Goal: Task Accomplishment & Management: Use online tool/utility

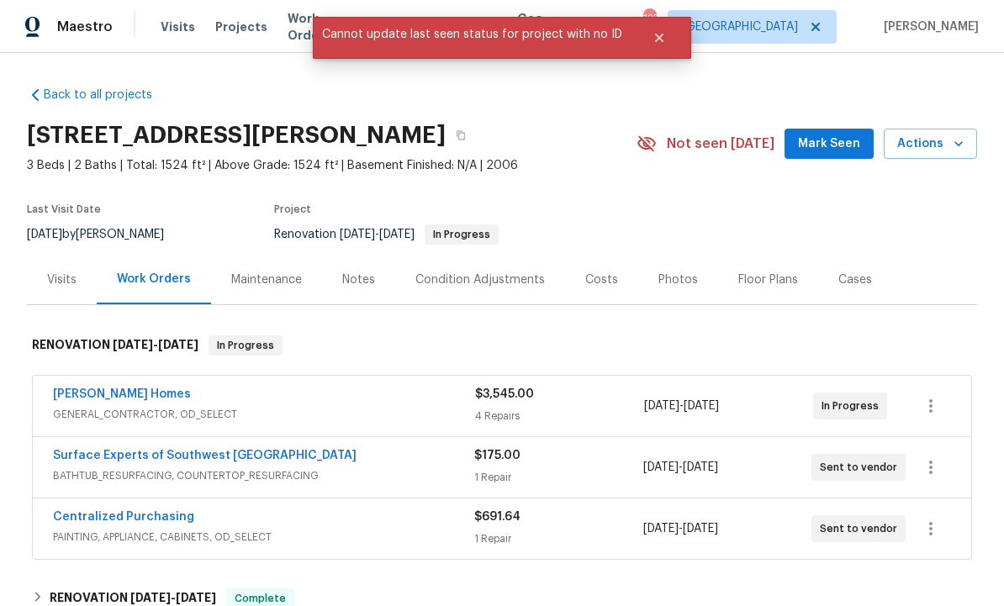
click at [822, 136] on span "Mark Seen" at bounding box center [829, 144] width 62 height 21
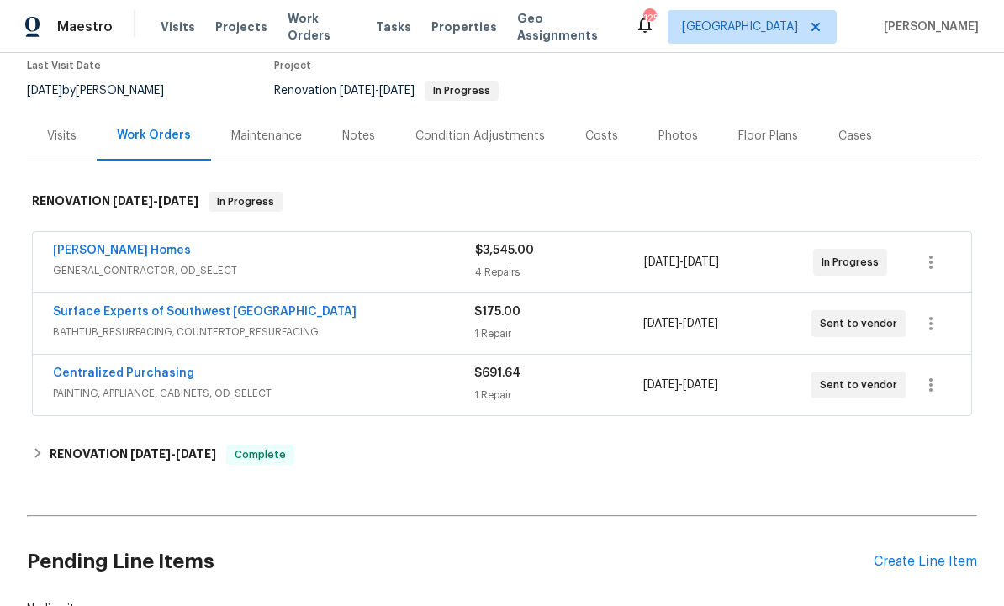
scroll to position [125, 0]
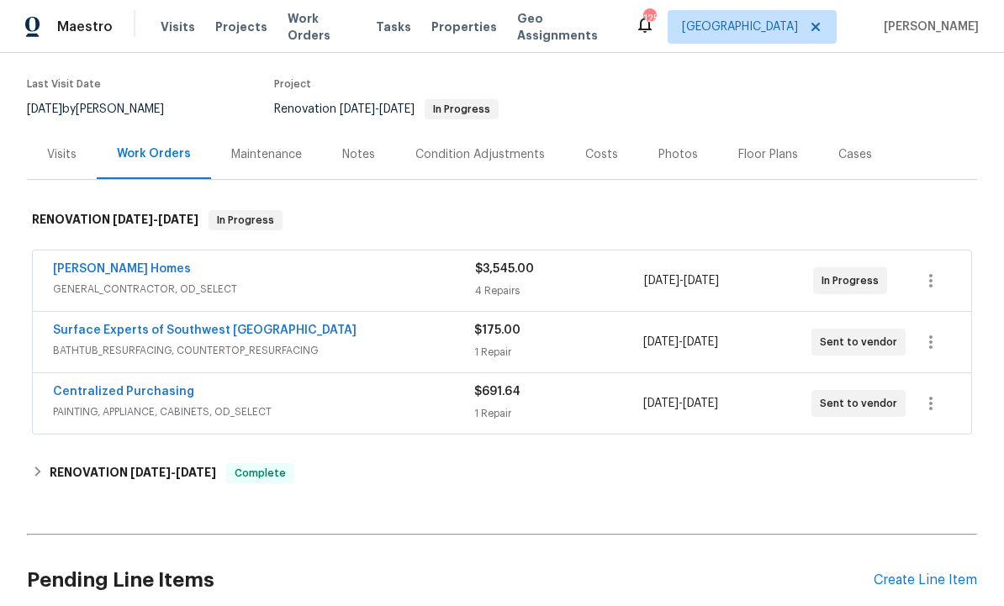
click at [361, 146] on div "Notes" at bounding box center [358, 154] width 33 height 17
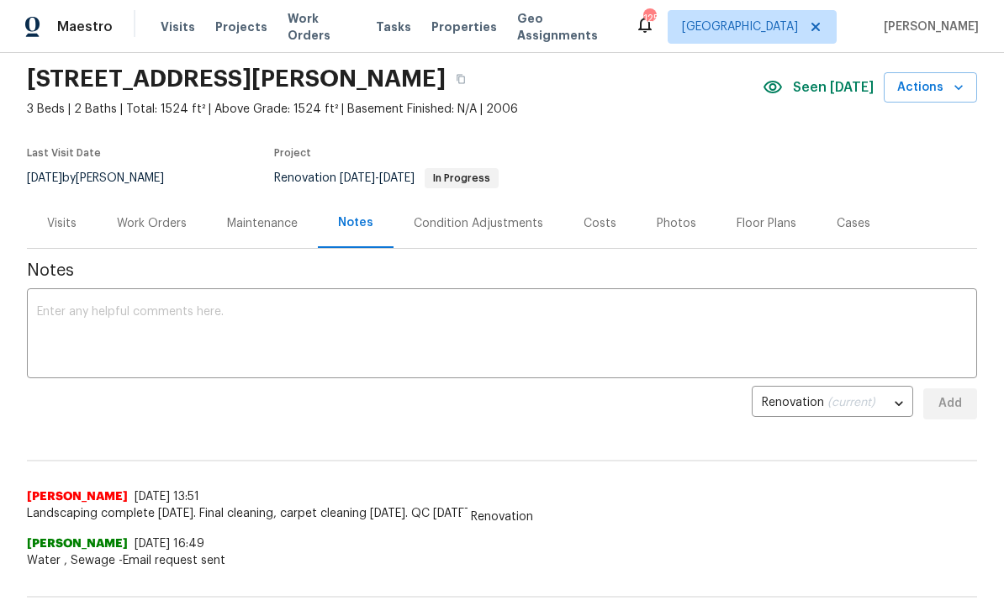
scroll to position [58, 0]
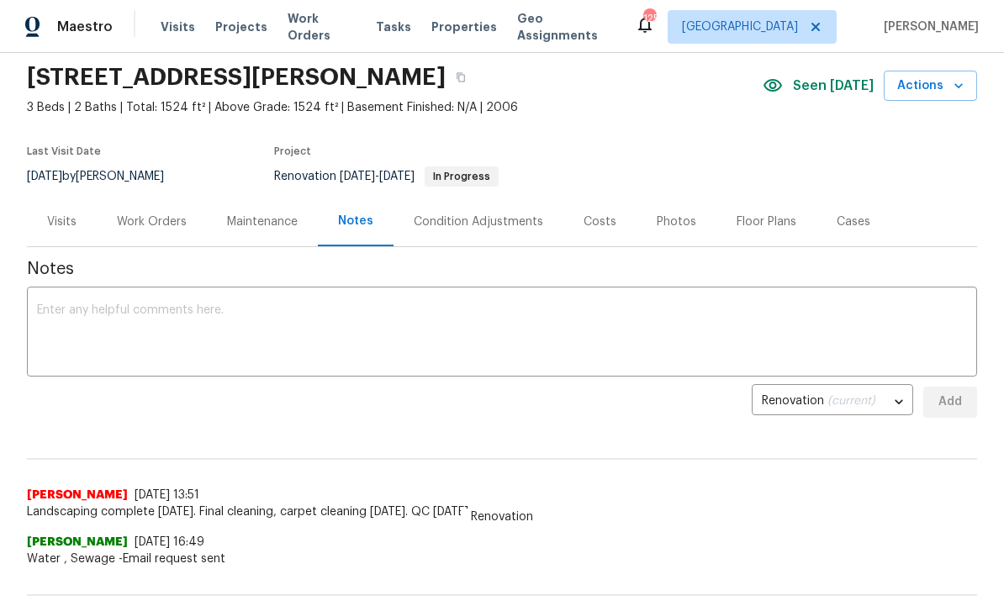
click at [186, 317] on textarea at bounding box center [502, 333] width 930 height 59
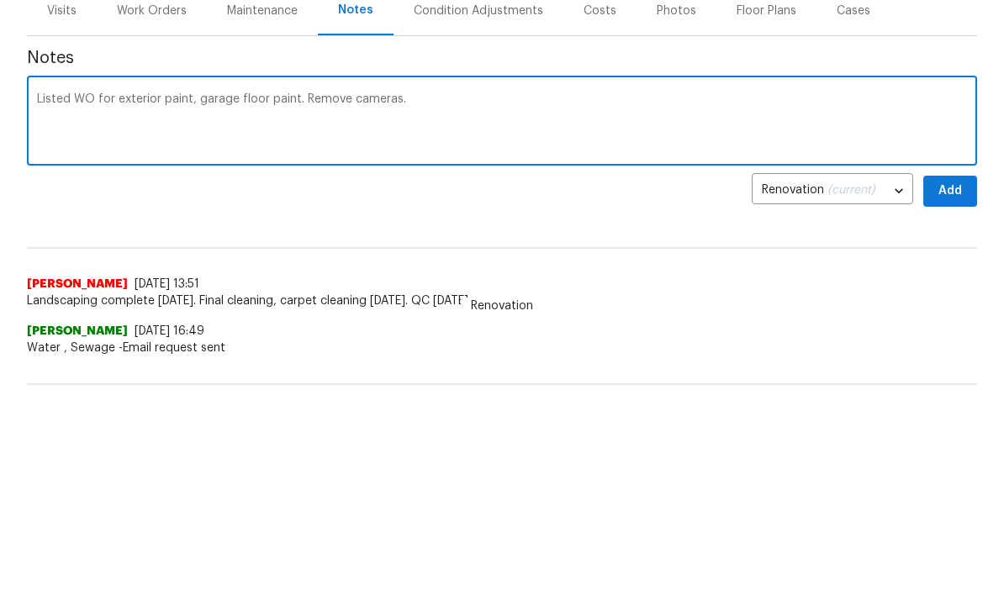
type textarea "Listed WO for exterior paint, garage floor paint. Remove cameras."
click at [943, 392] on span "Add" at bounding box center [950, 402] width 27 height 21
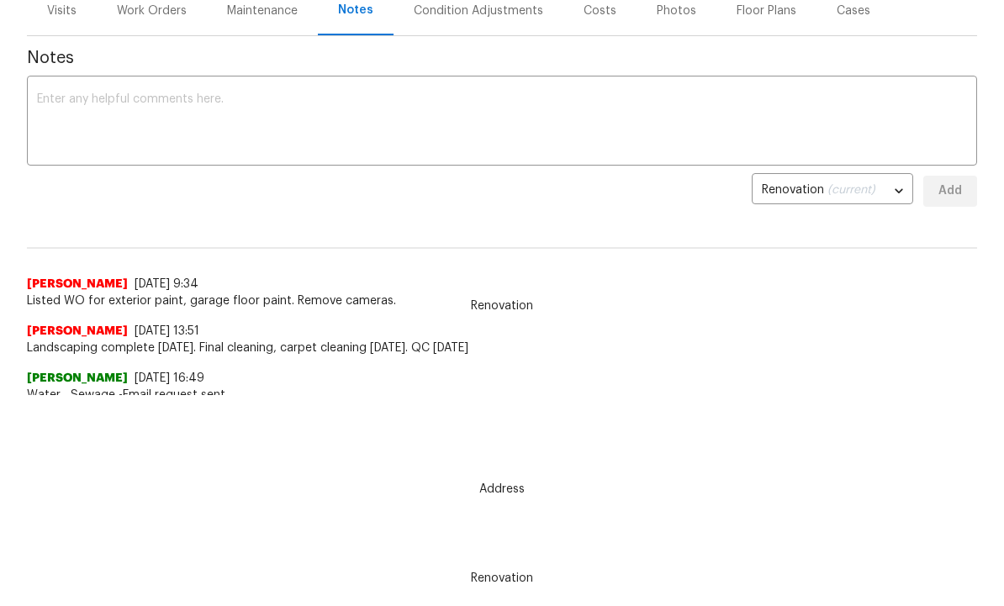
scroll to position [202, 0]
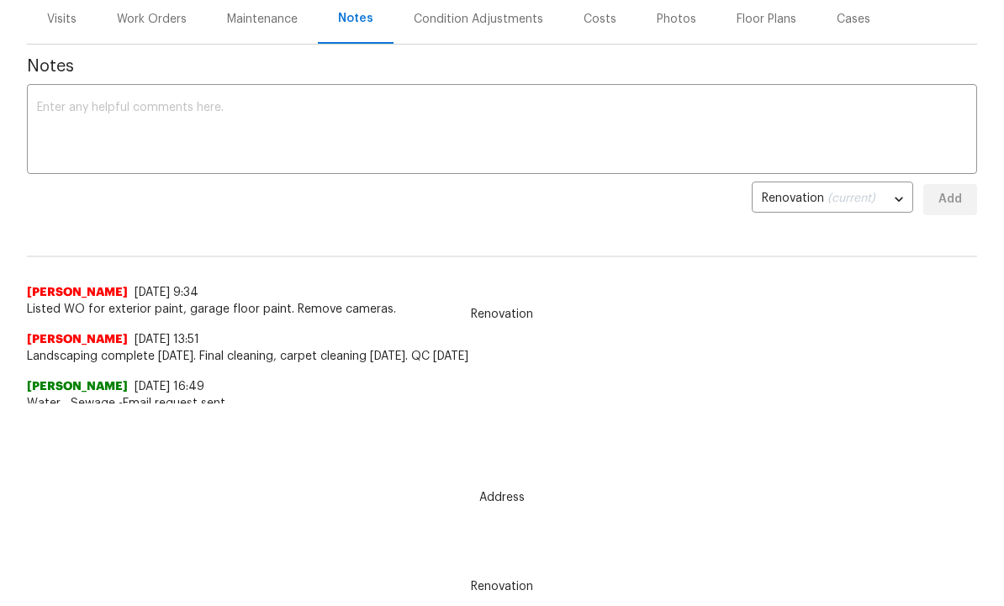
click at [294, 137] on textarea at bounding box center [502, 132] width 930 height 59
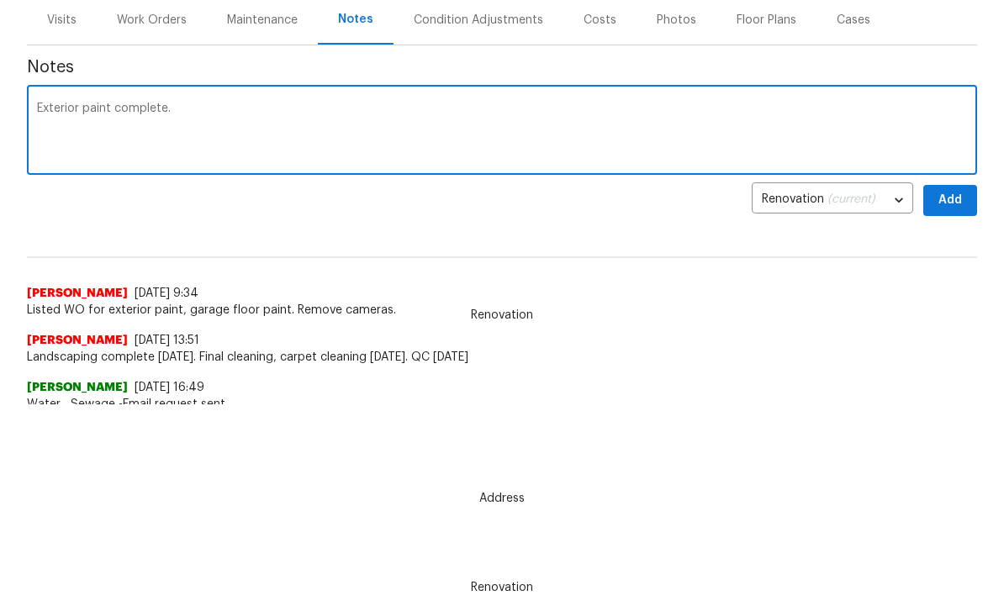
type textarea "Exterior paint complete."
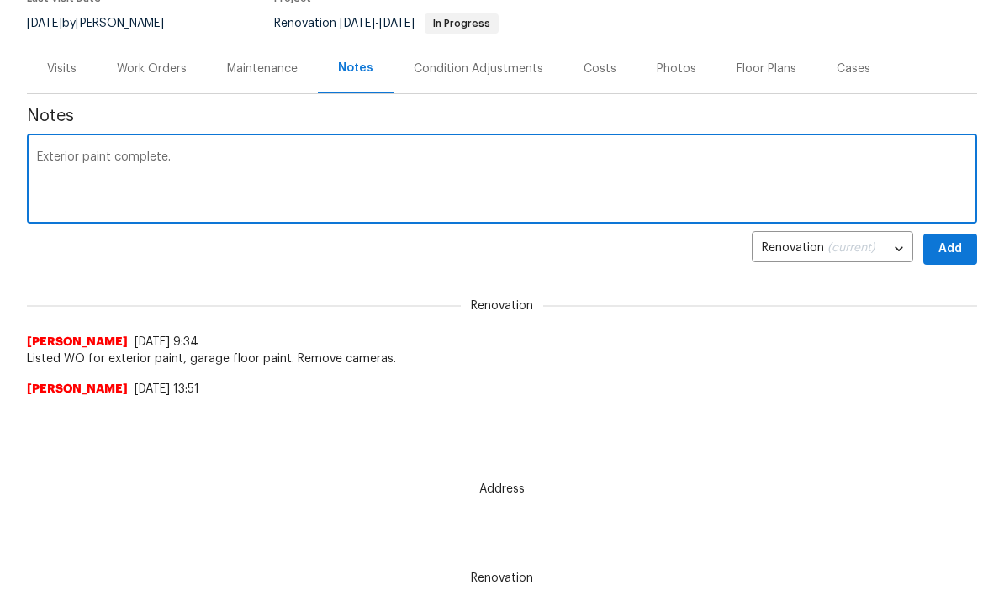
scroll to position [0, 0]
click at [63, 61] on div "Visits" at bounding box center [61, 69] width 29 height 17
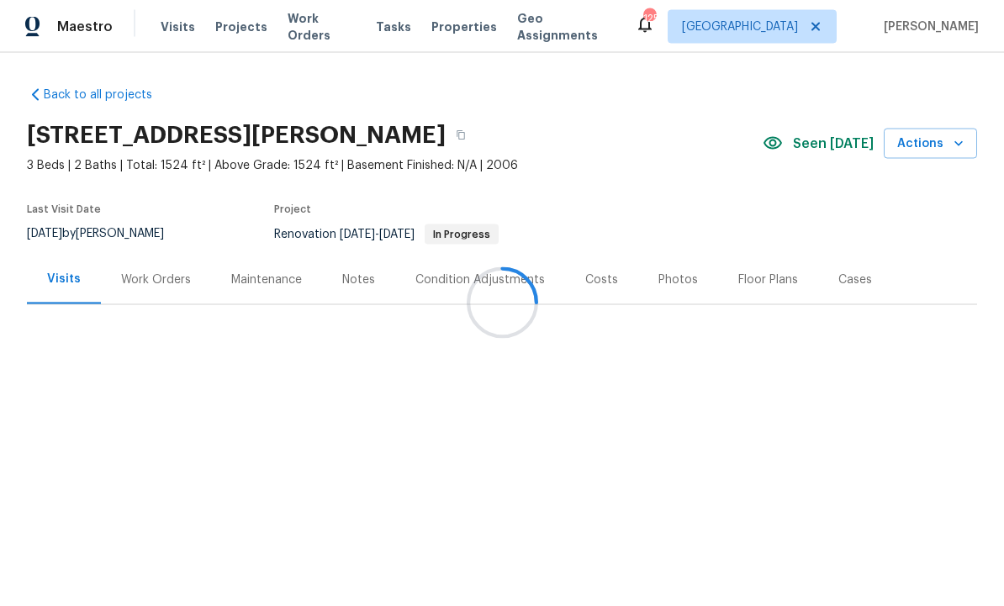
scroll to position [56, 0]
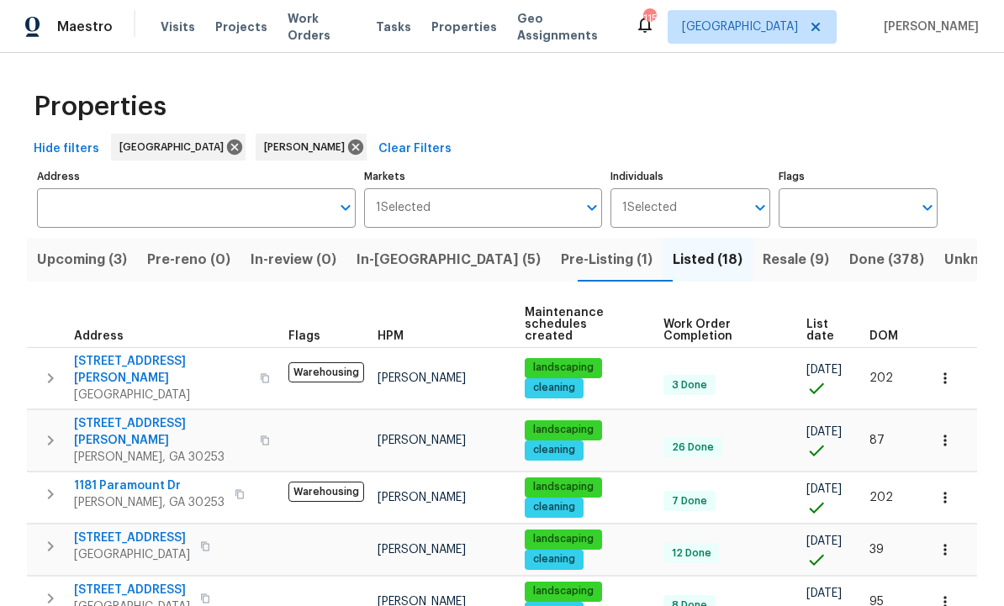
click at [763, 255] on span "Resale (9)" at bounding box center [796, 260] width 66 height 24
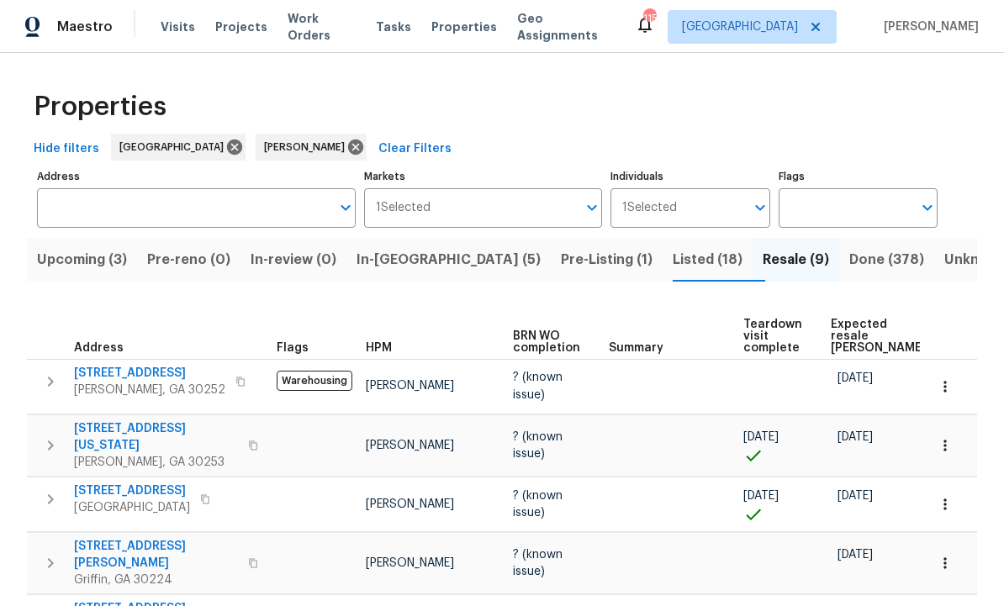
click at [673, 253] on span "Listed (18)" at bounding box center [708, 260] width 70 height 24
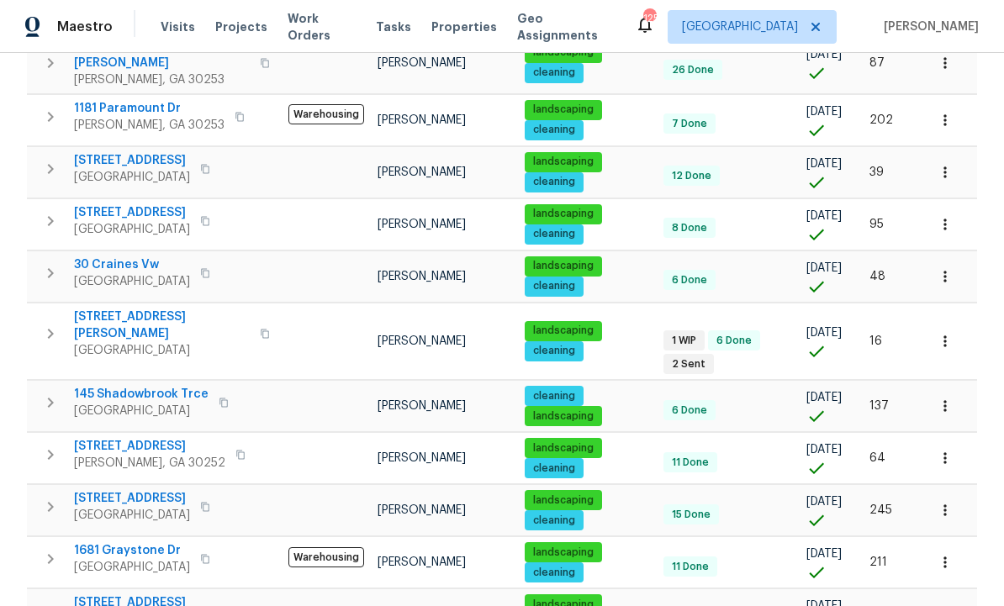
scroll to position [361, 0]
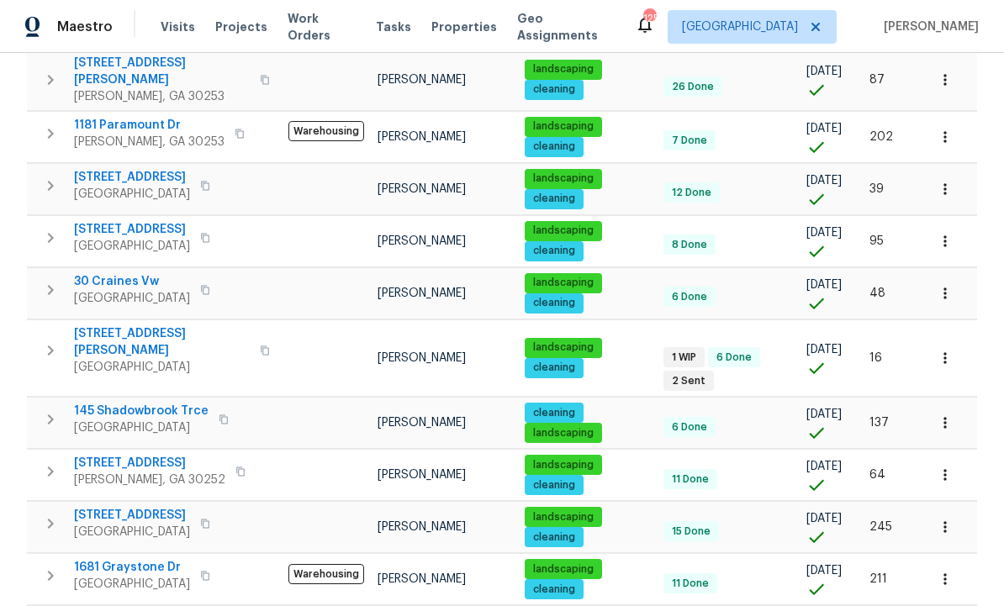
click at [140, 507] on span "[STREET_ADDRESS]" at bounding box center [132, 515] width 116 height 17
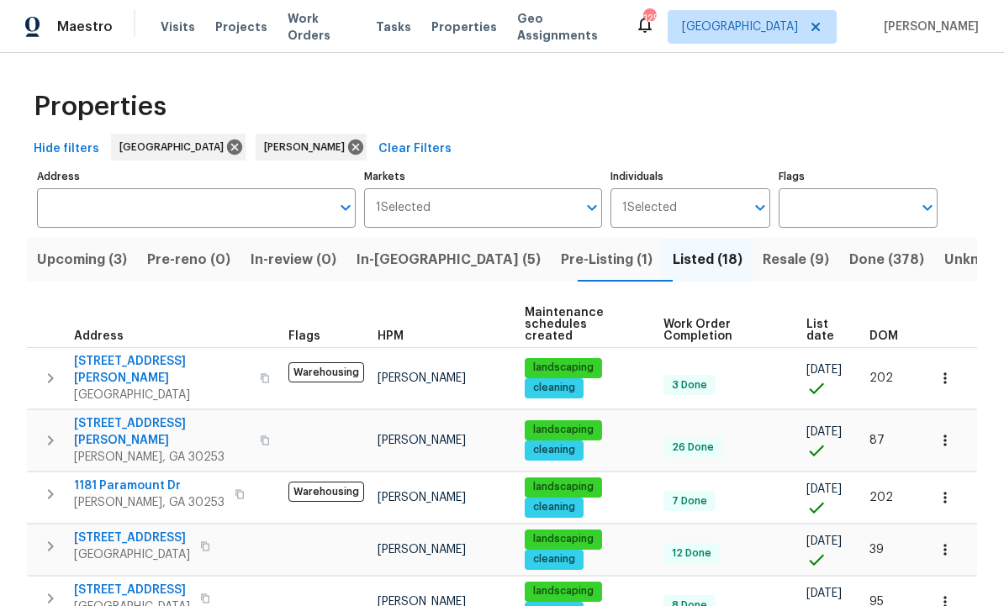
scroll to position [0, 0]
click at [763, 260] on span "Resale (9)" at bounding box center [796, 260] width 66 height 24
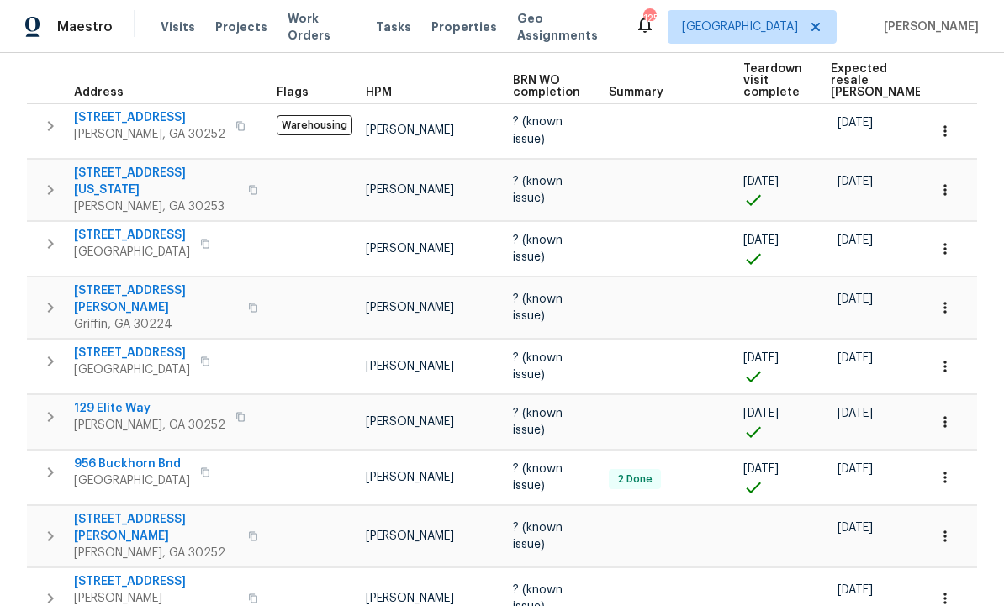
scroll to position [255, 0]
click at [114, 283] on span "111 Cynthia Cir" at bounding box center [156, 300] width 164 height 34
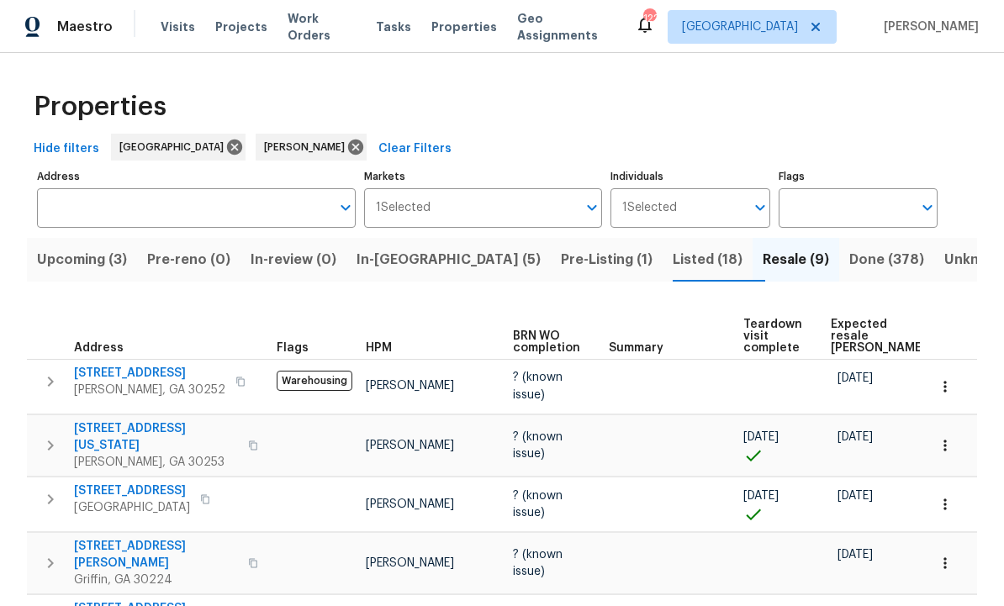
scroll to position [0, 0]
click at [410, 262] on span "In-[GEOGRAPHIC_DATA] (5)" at bounding box center [449, 260] width 184 height 24
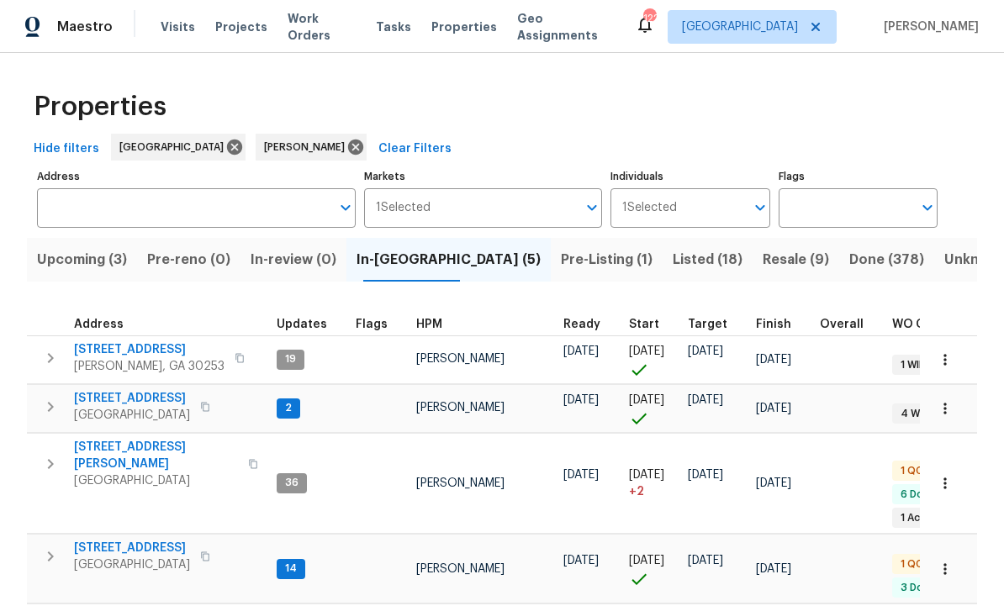
scroll to position [13, 0]
click at [139, 557] on span "Covington, GA 30016" at bounding box center [132, 565] width 116 height 17
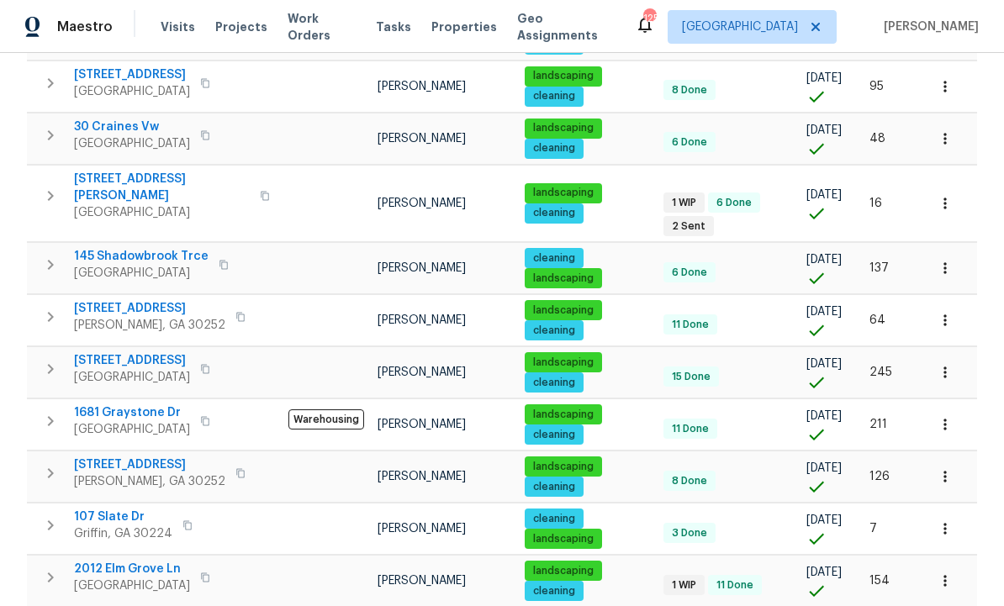
scroll to position [511, 0]
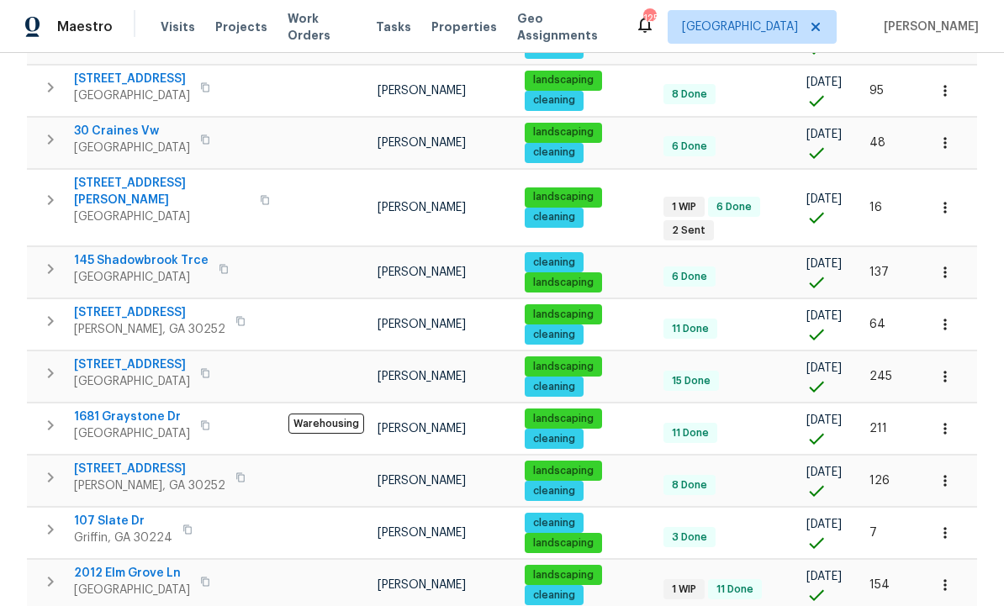
click at [956, 358] on button "button" at bounding box center [945, 376] width 37 height 37
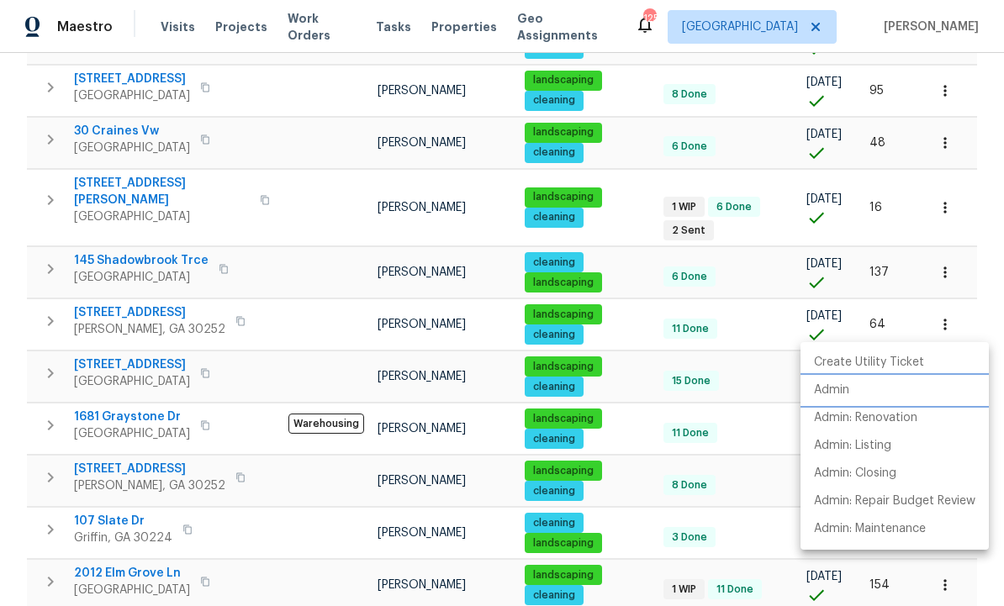
click at [860, 393] on li "Admin" at bounding box center [895, 391] width 188 height 28
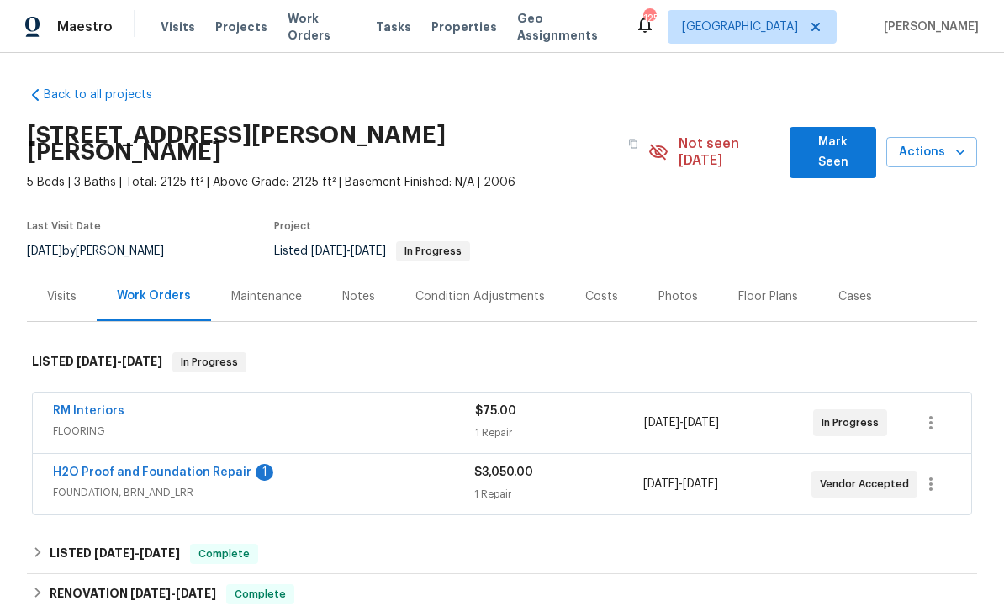
click at [173, 467] on link "H2O Proof and Foundation Repair" at bounding box center [152, 473] width 199 height 12
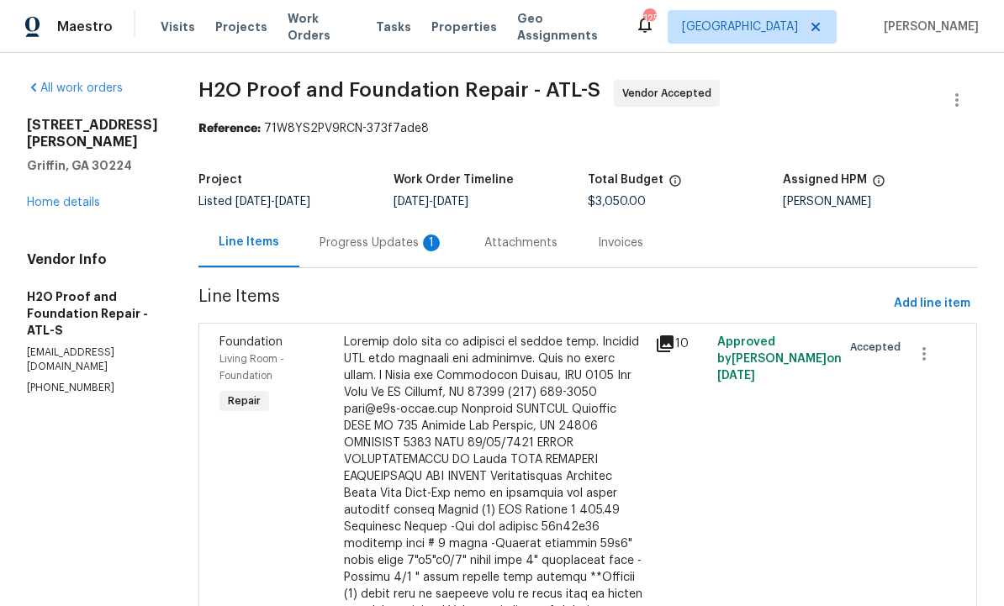
click at [299, 253] on div "Progress Updates 1" at bounding box center [381, 243] width 165 height 50
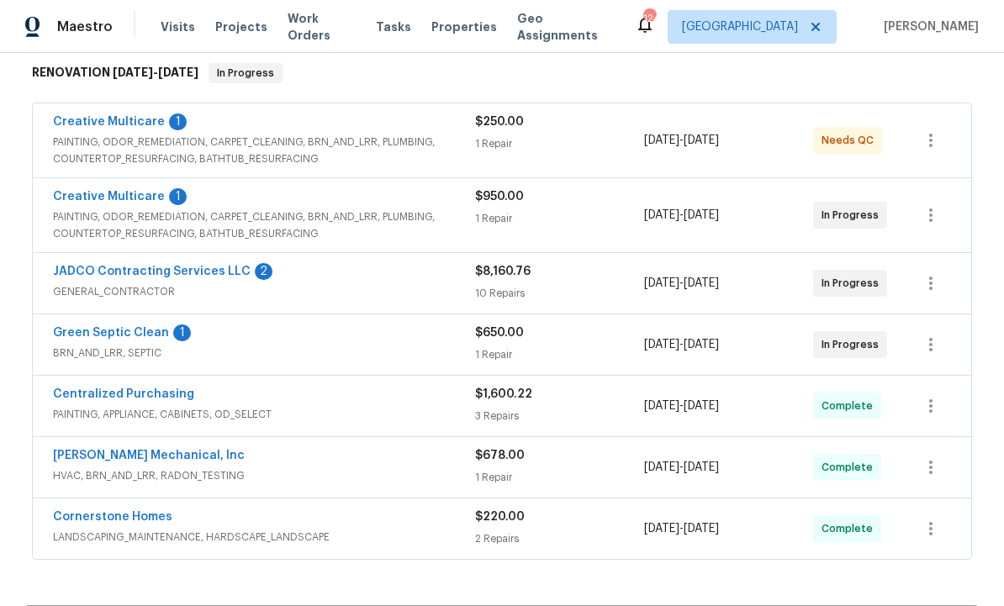
scroll to position [274, 0]
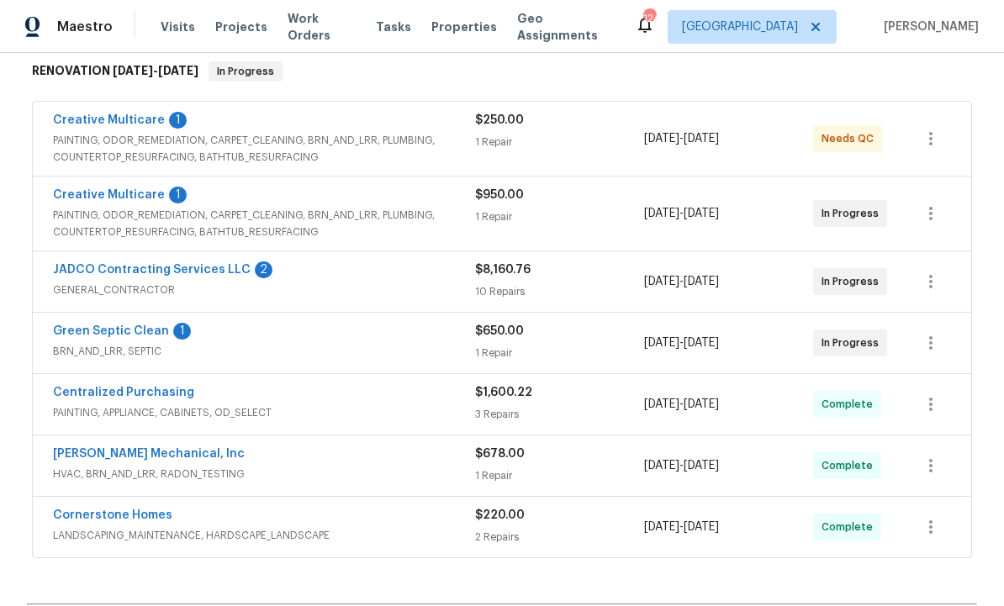
click at [241, 336] on div "Green Septic Clean 1" at bounding box center [264, 333] width 422 height 20
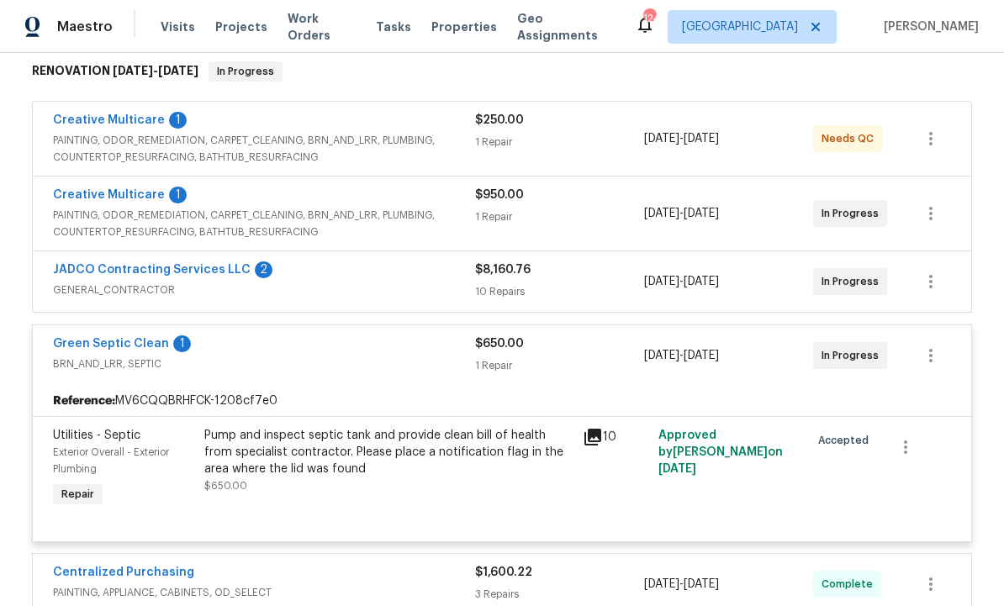
click at [344, 442] on div "Pump and inspect septic tank and provide clean bill of health from specialist c…" at bounding box center [388, 452] width 368 height 50
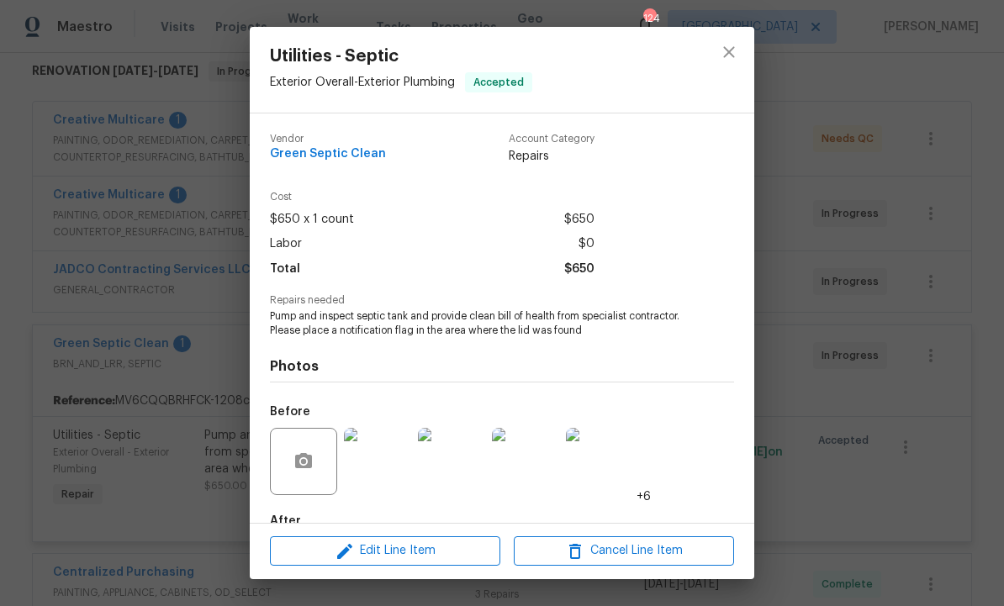
scroll to position [0, 0]
click at [743, 47] on button "close" at bounding box center [729, 52] width 40 height 40
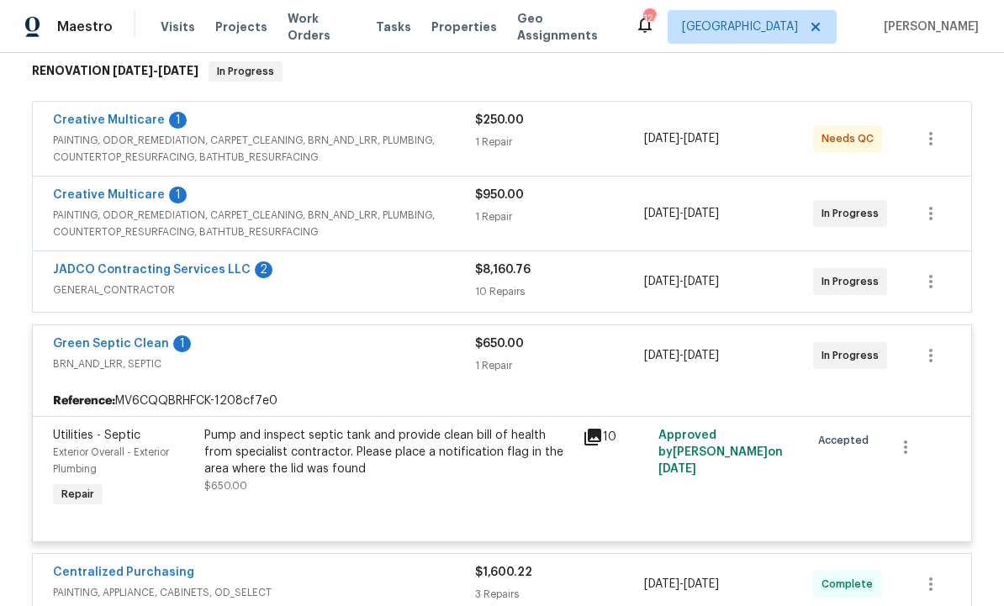
click at [114, 338] on link "Green Septic Clean" at bounding box center [111, 344] width 116 height 12
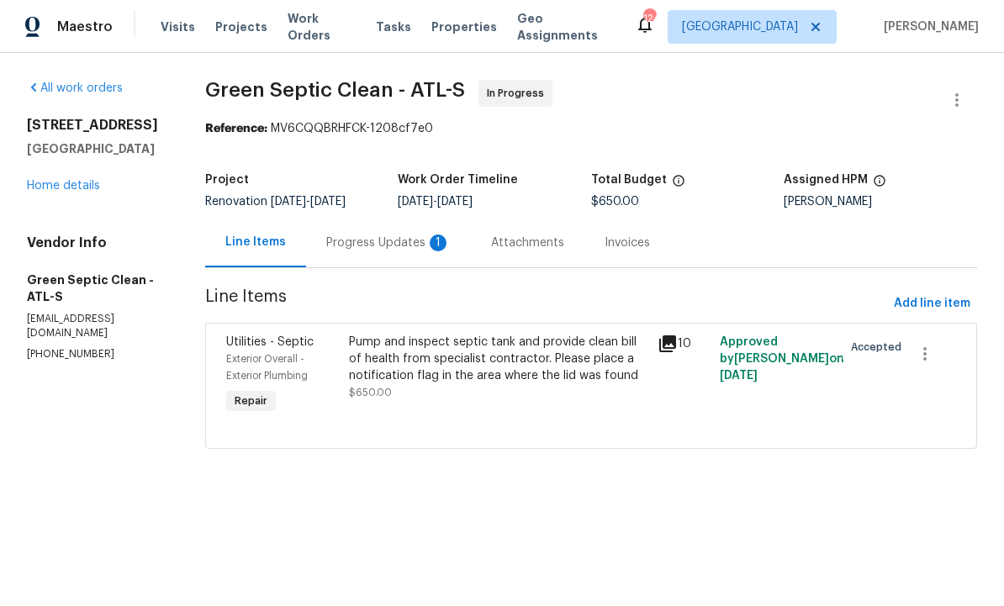
click at [381, 253] on div "Progress Updates 1" at bounding box center [388, 243] width 165 height 50
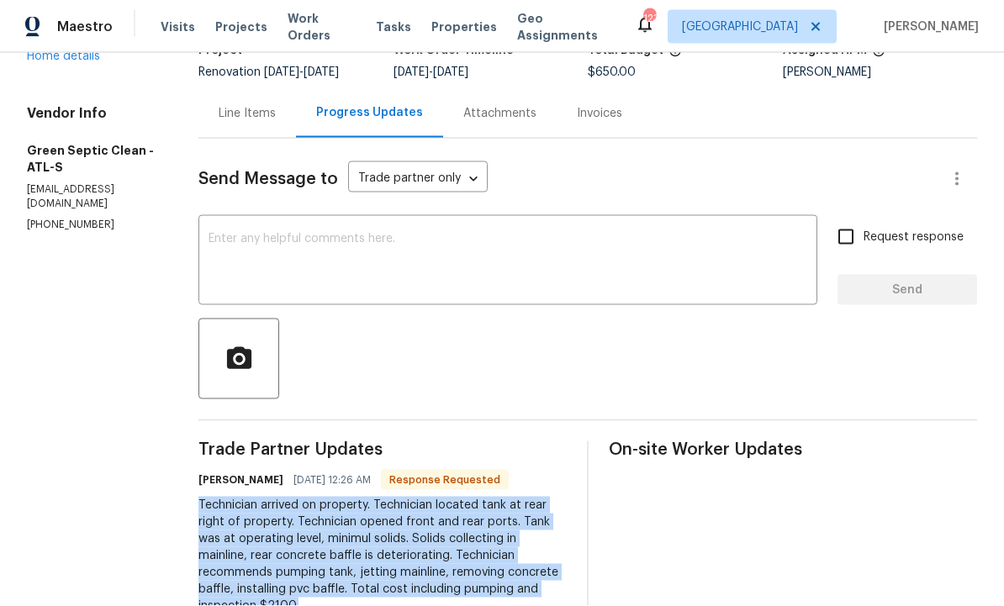
copy div "Technician arrived on property. Technician located tank at rear right of proper…"
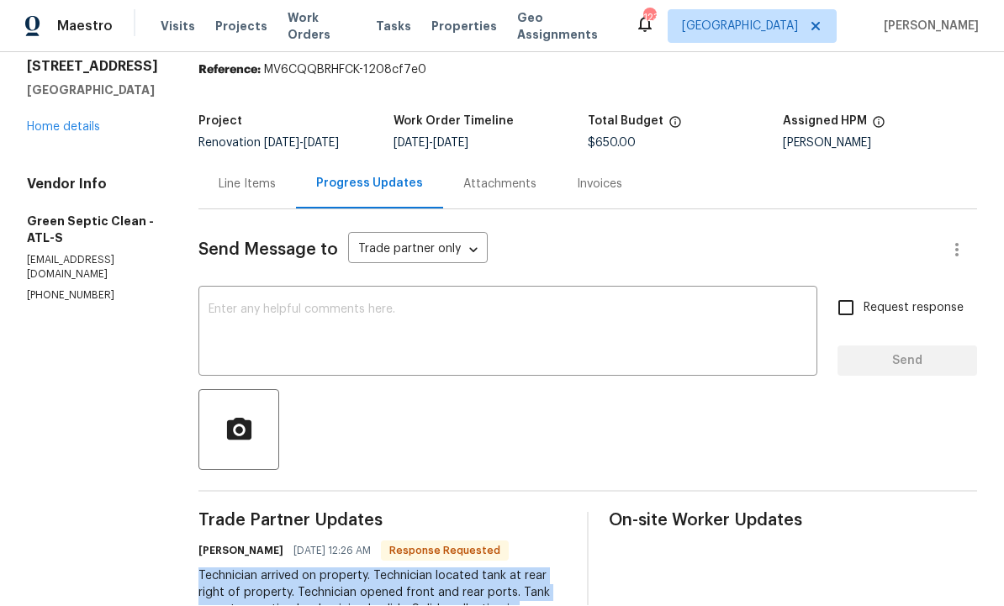
scroll to position [57, 0]
click at [254, 185] on div "Line Items" at bounding box center [247, 185] width 57 height 17
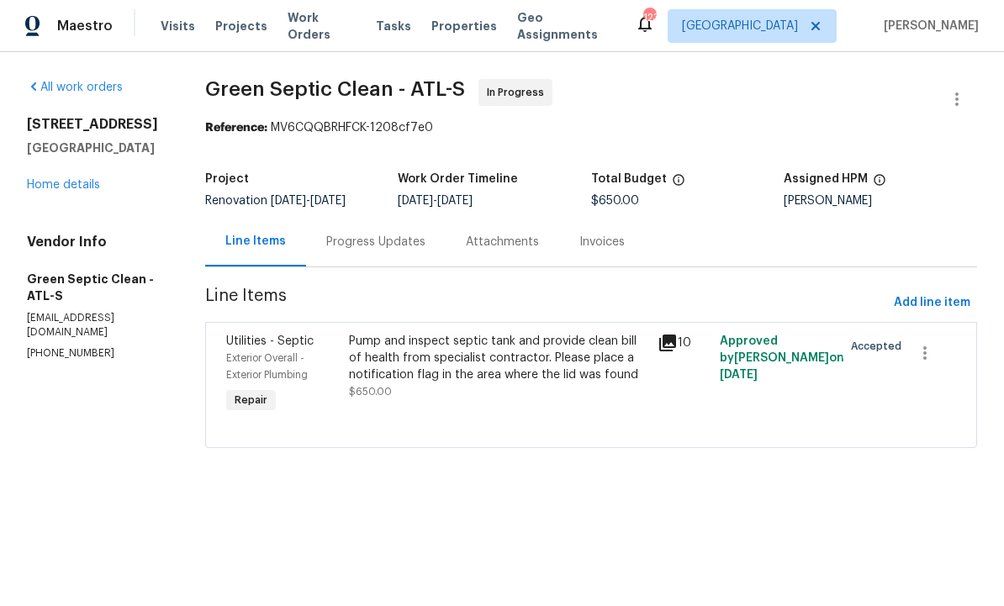
click at [438, 365] on div "Pump and inspect septic tank and provide clean bill of health from specialist c…" at bounding box center [498, 359] width 299 height 50
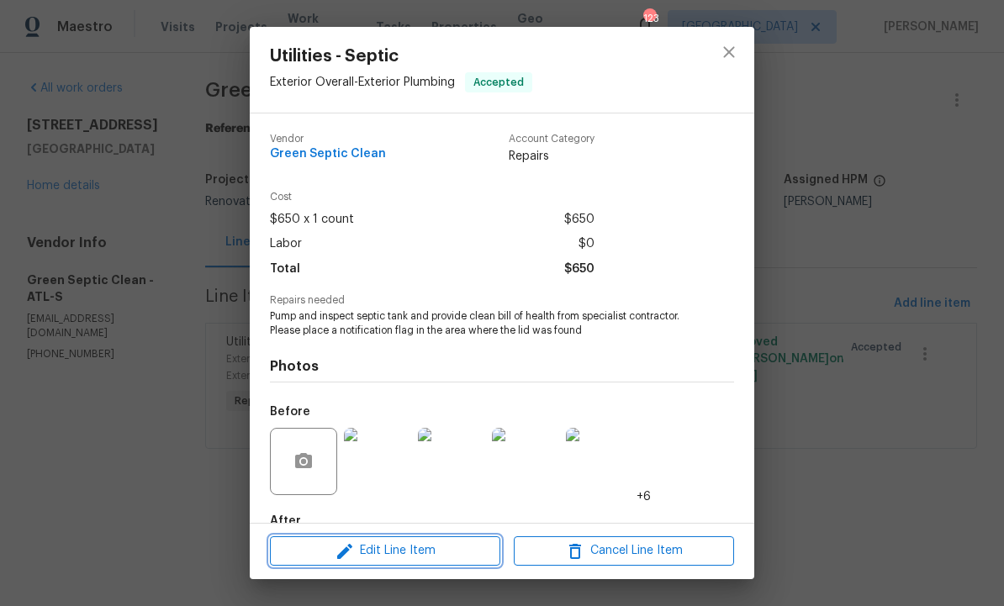
click at [423, 560] on span "Edit Line Item" at bounding box center [385, 551] width 220 height 21
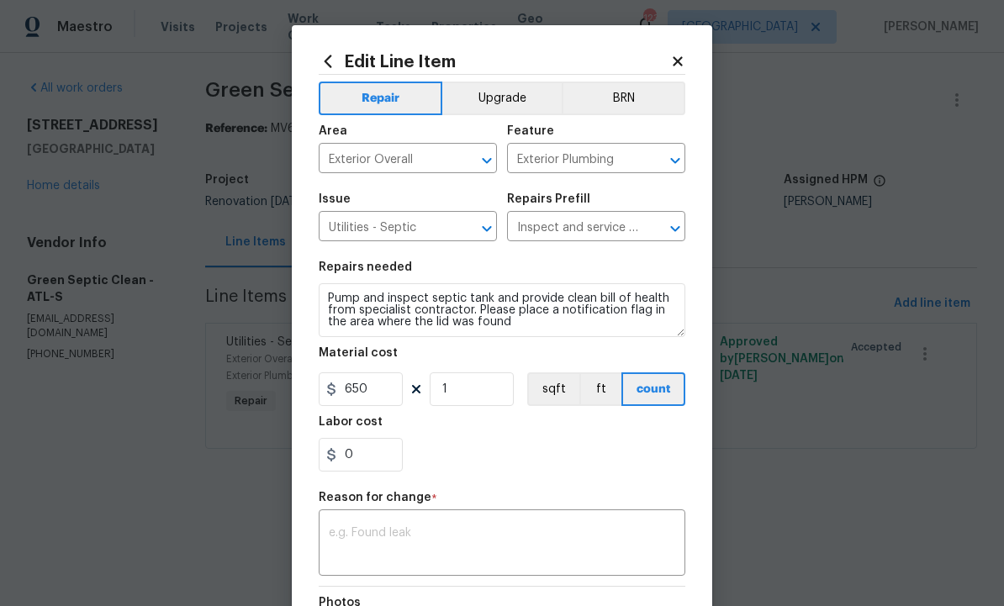
click at [421, 544] on textarea at bounding box center [502, 544] width 347 height 35
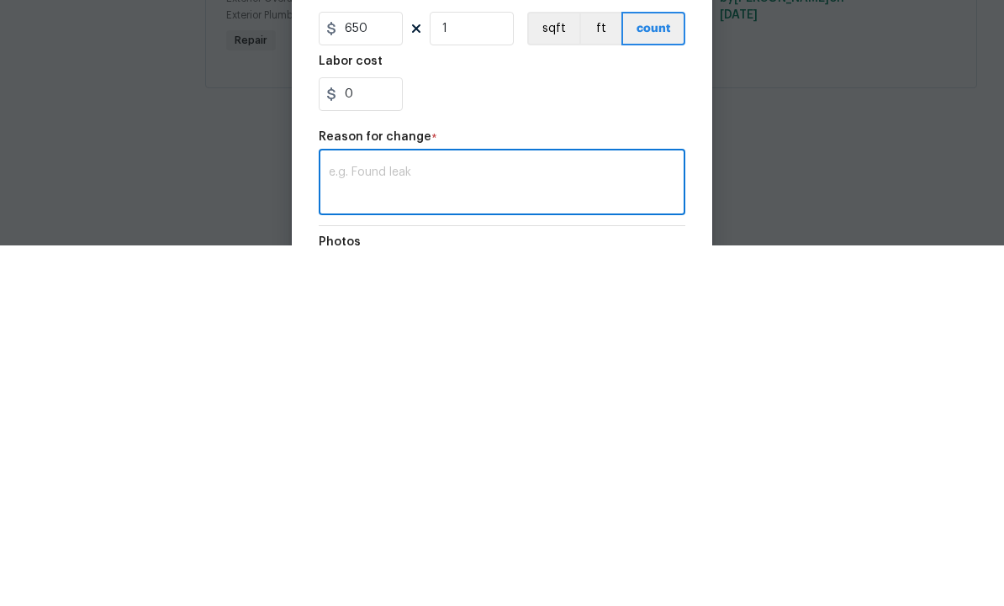
click at [395, 527] on textarea at bounding box center [502, 544] width 347 height 35
paste textarea "Technician arrived on property. Technician located tank at rear right of proper…"
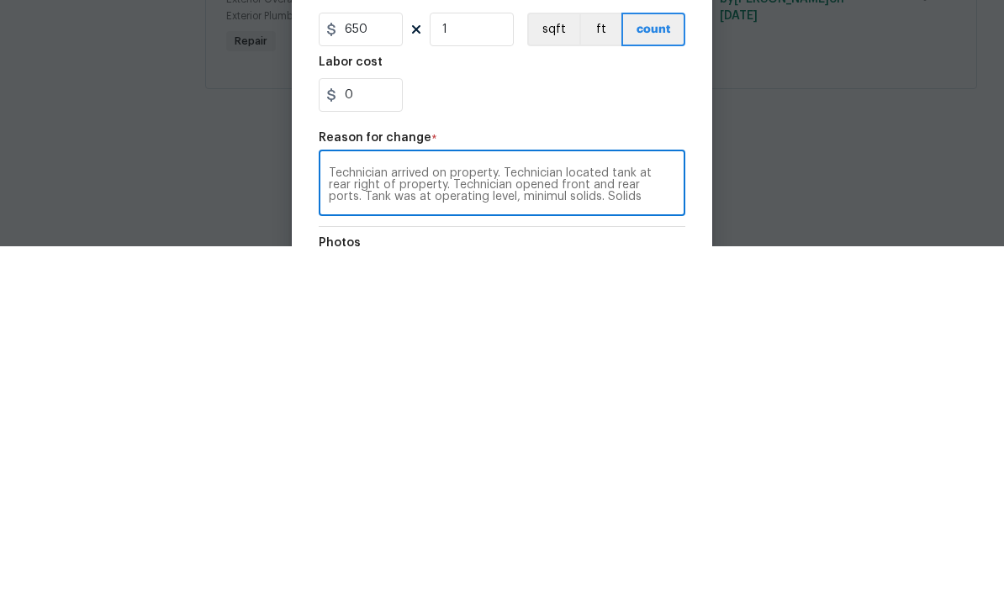
scroll to position [47, 0]
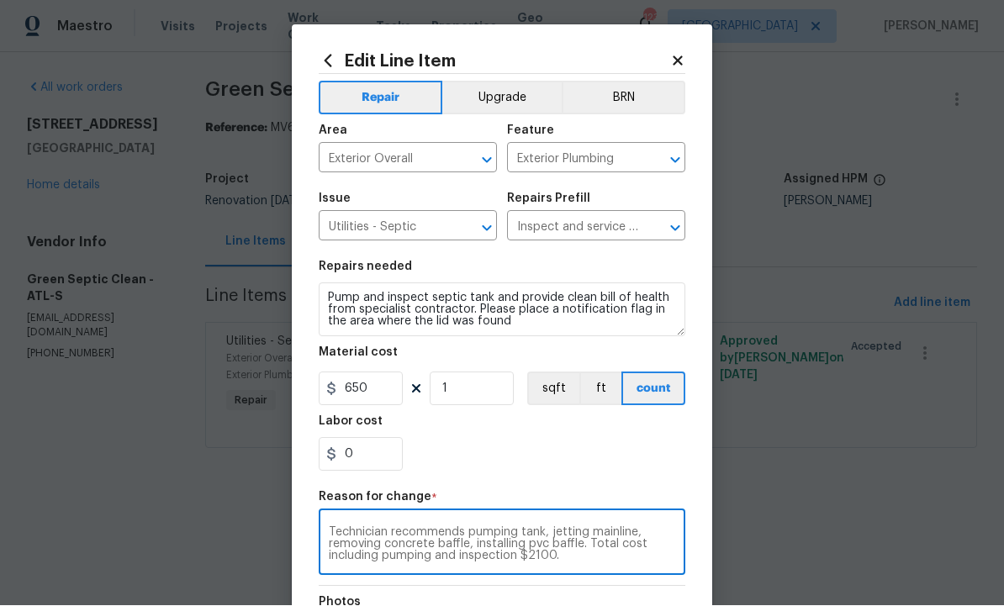
type textarea "Technician arrived on property. Technician located tank at rear right of proper…"
click at [379, 396] on input "650" at bounding box center [361, 390] width 84 height 34
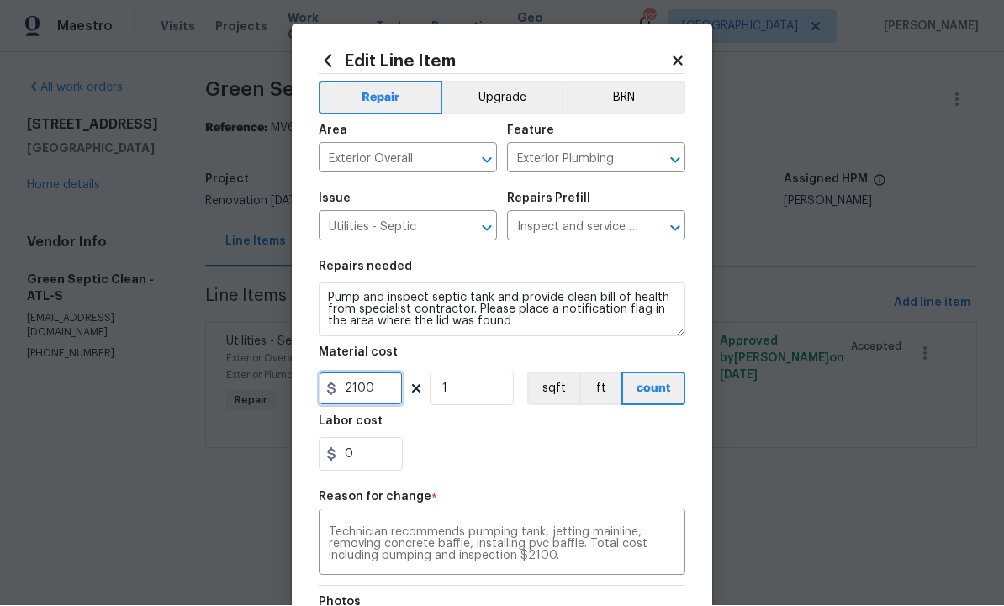
type input "2100"
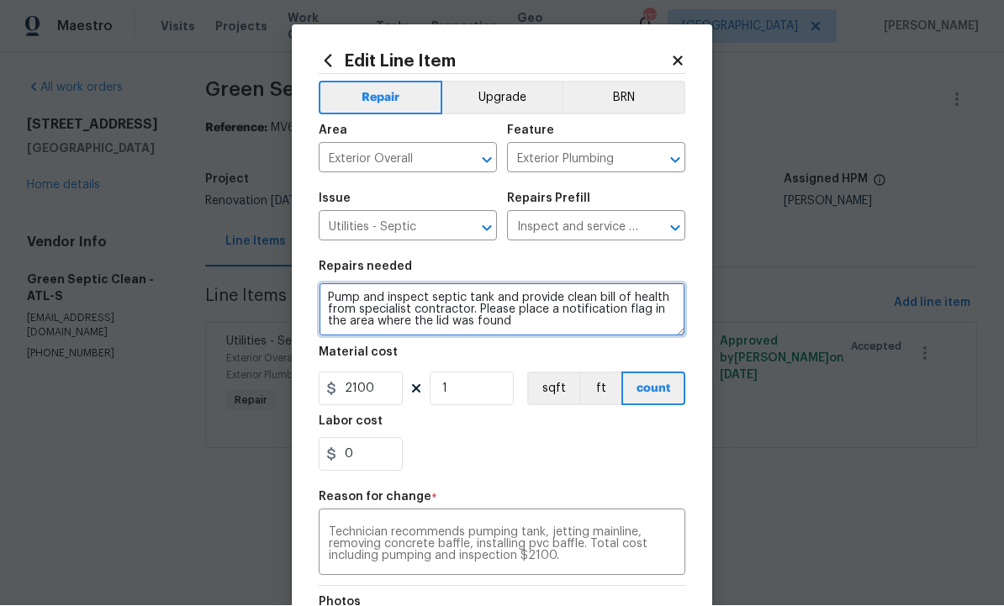
click at [538, 324] on textarea "Pump and inspect septic tank and provide clean bill of health from specialist c…" at bounding box center [502, 310] width 367 height 54
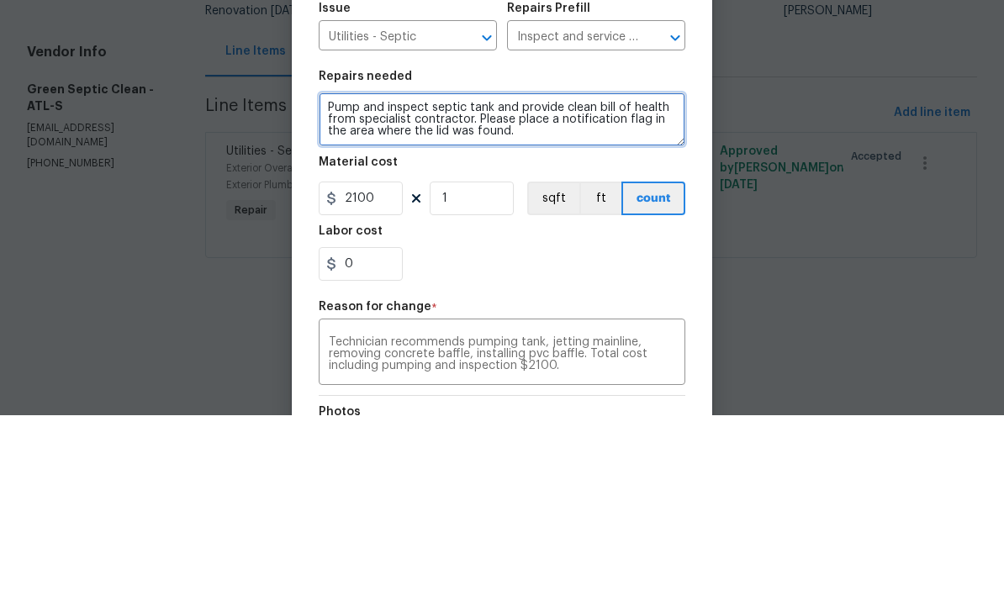
click at [550, 283] on textarea "Pump and inspect septic tank and provide clean bill of health from specialist c…" at bounding box center [502, 310] width 367 height 54
paste textarea "Technician arrived on property. Technician located tank at rear right of proper…"
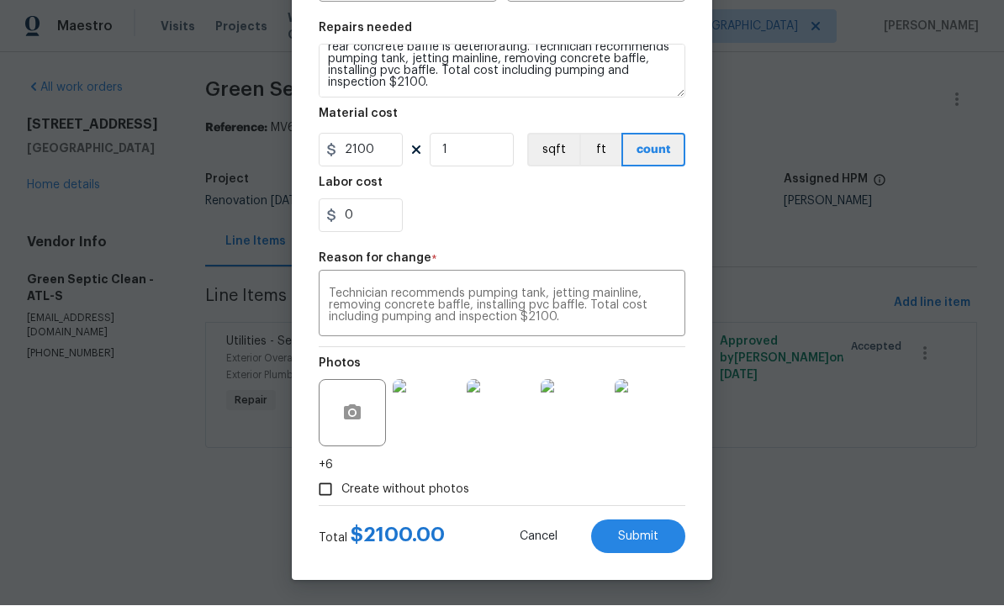
scroll to position [242, 0]
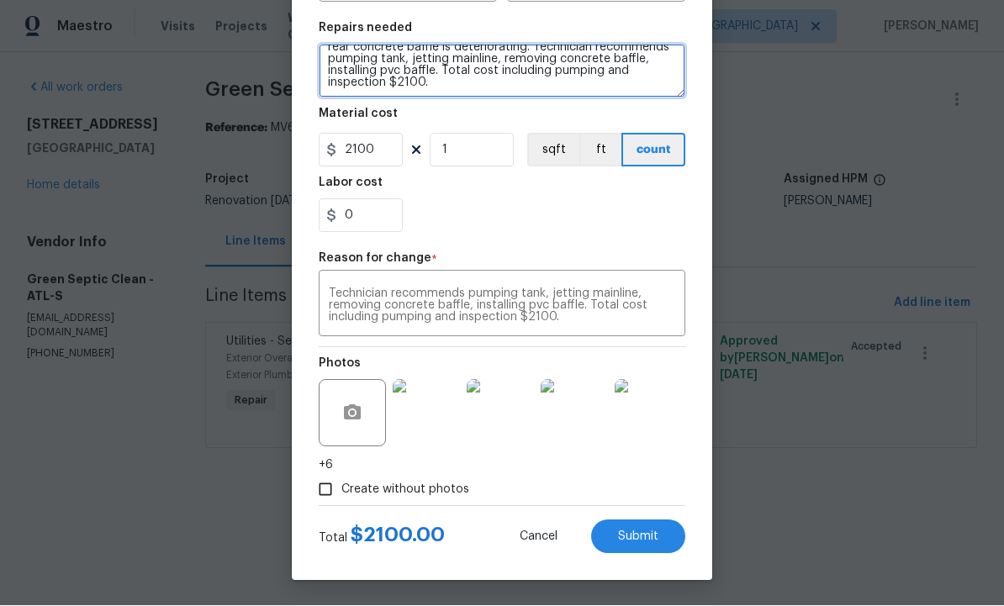
type textarea "Pump and inspect septic tank and provide clean bill of health from specialist c…"
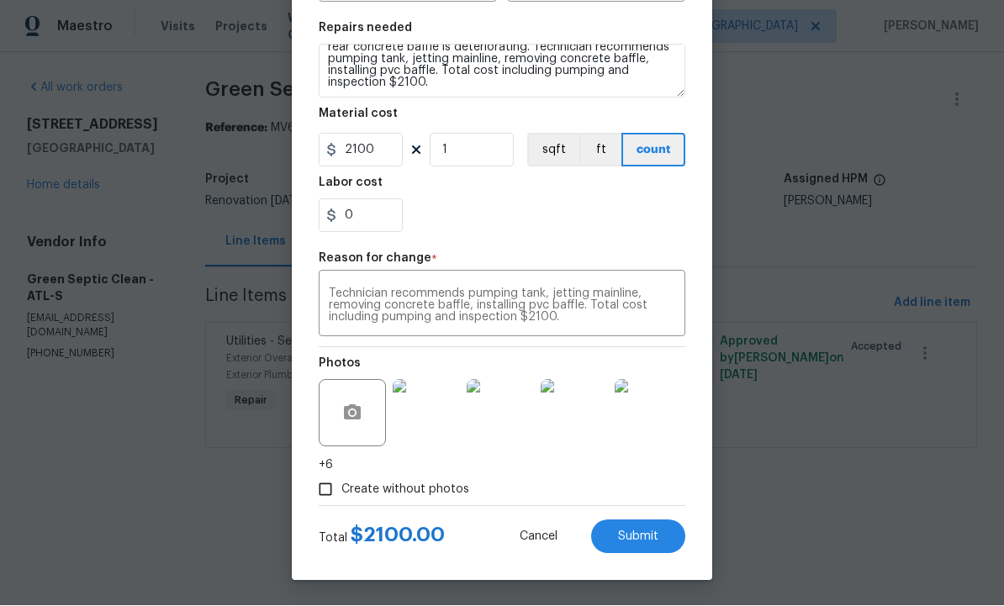
click at [638, 527] on button "Submit" at bounding box center [638, 538] width 94 height 34
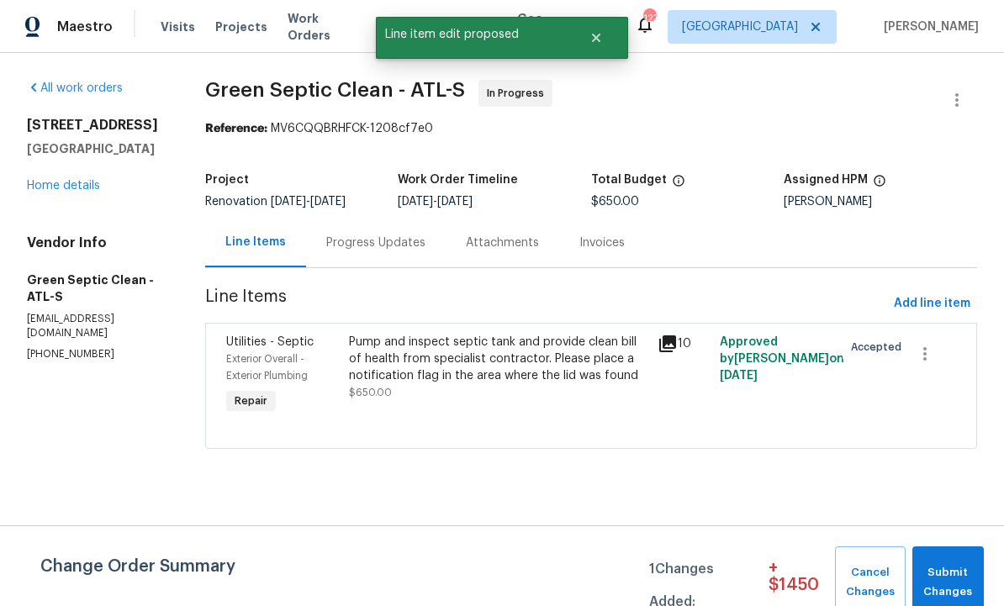
scroll to position [0, 0]
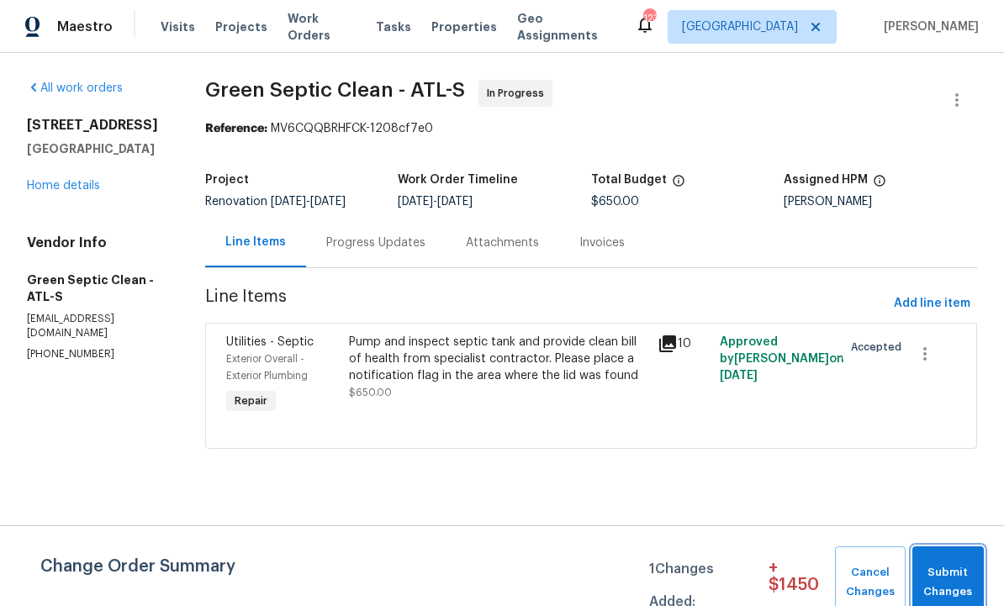
click at [948, 568] on span "Submit Changes" at bounding box center [948, 583] width 55 height 39
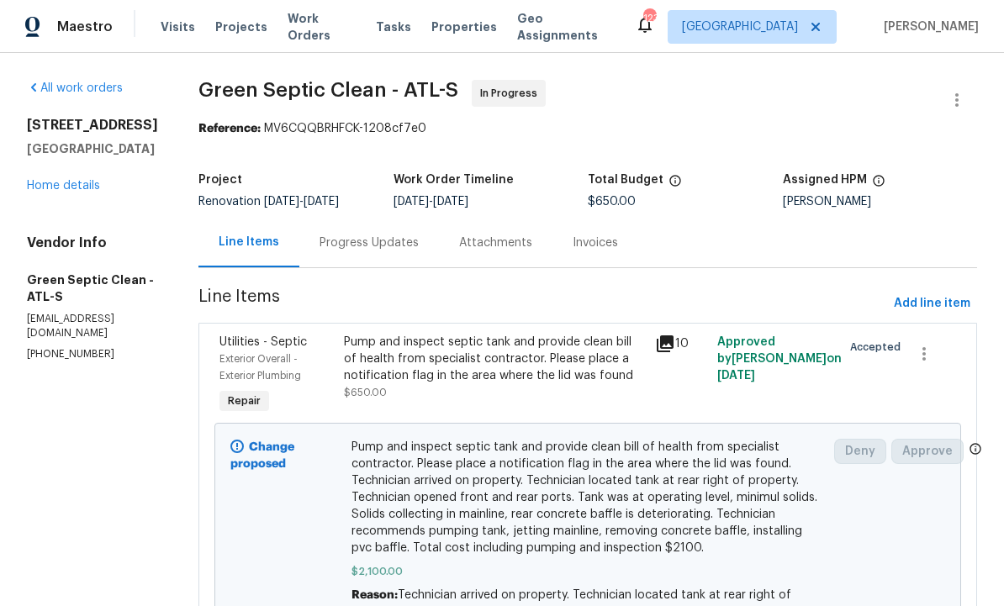
click at [17, 475] on div "All work orders 70 Mountainside Ln Covington, GA 30016 Home details Vendor Info…" at bounding box center [502, 401] width 1004 height 697
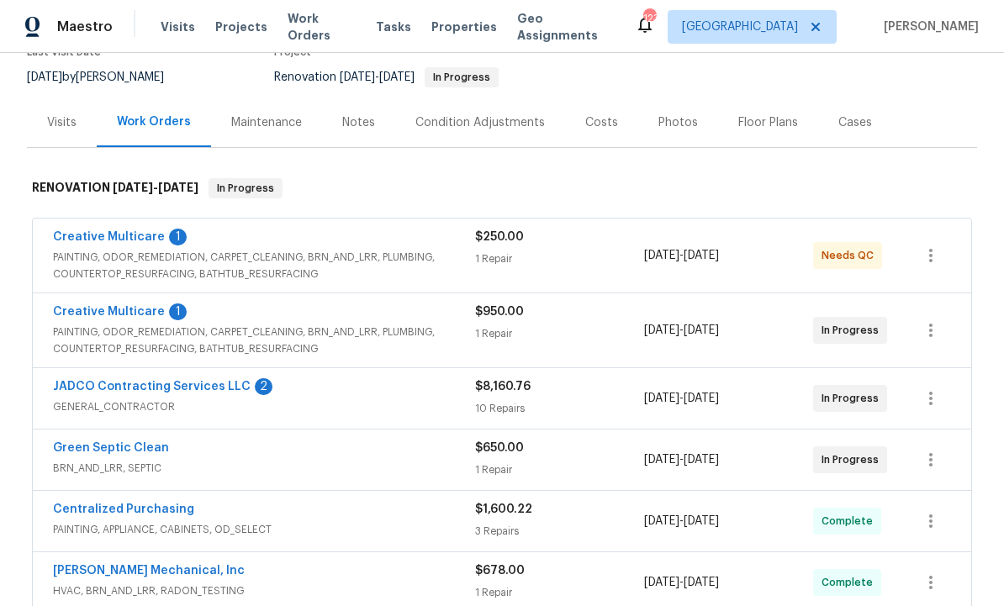
scroll to position [148, 0]
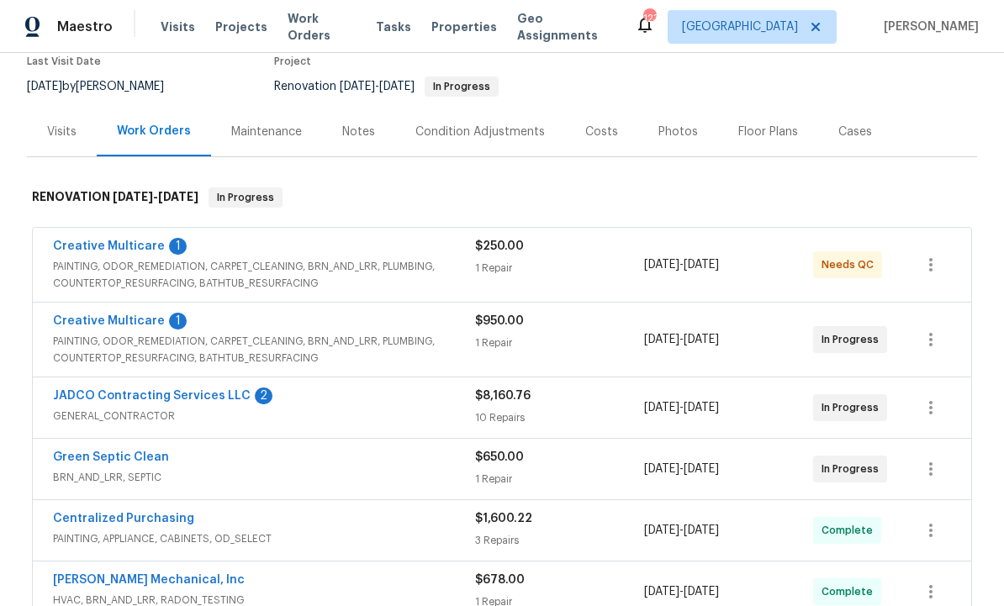
click at [106, 241] on link "Creative Multicare" at bounding box center [109, 247] width 112 height 12
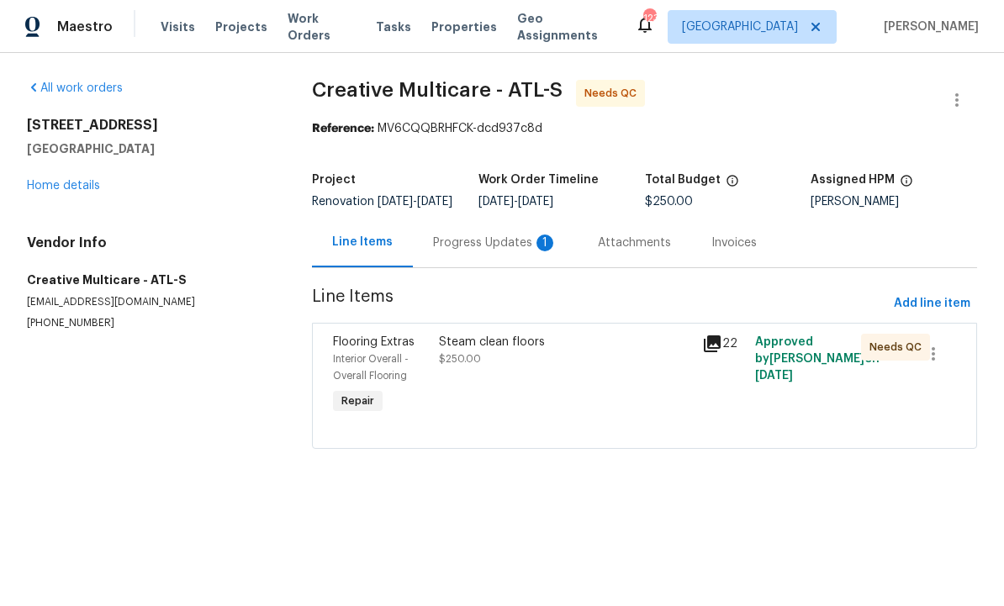
click at [478, 251] on div "Progress Updates 1" at bounding box center [495, 243] width 124 height 17
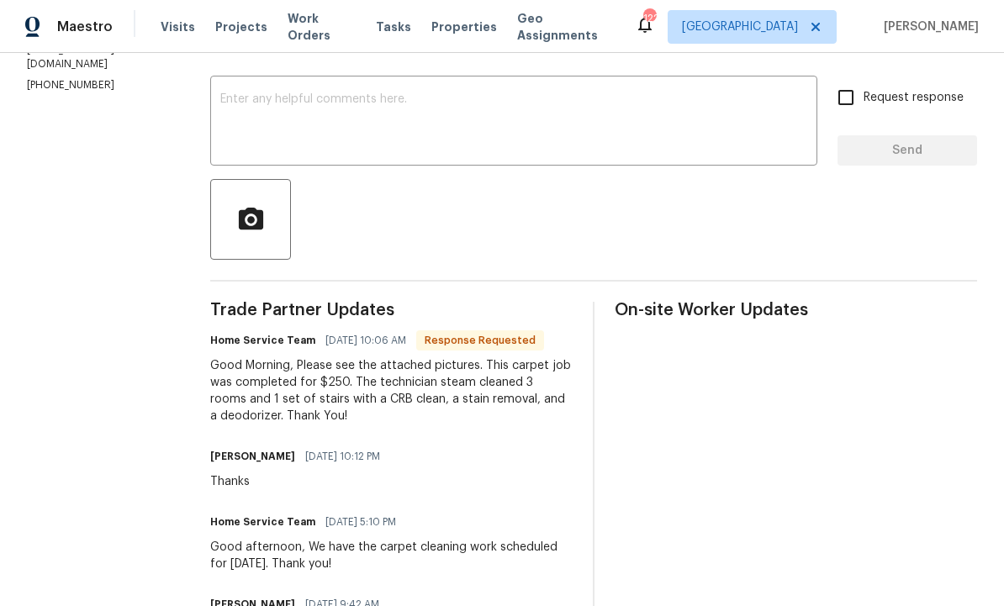
scroll to position [244, 0]
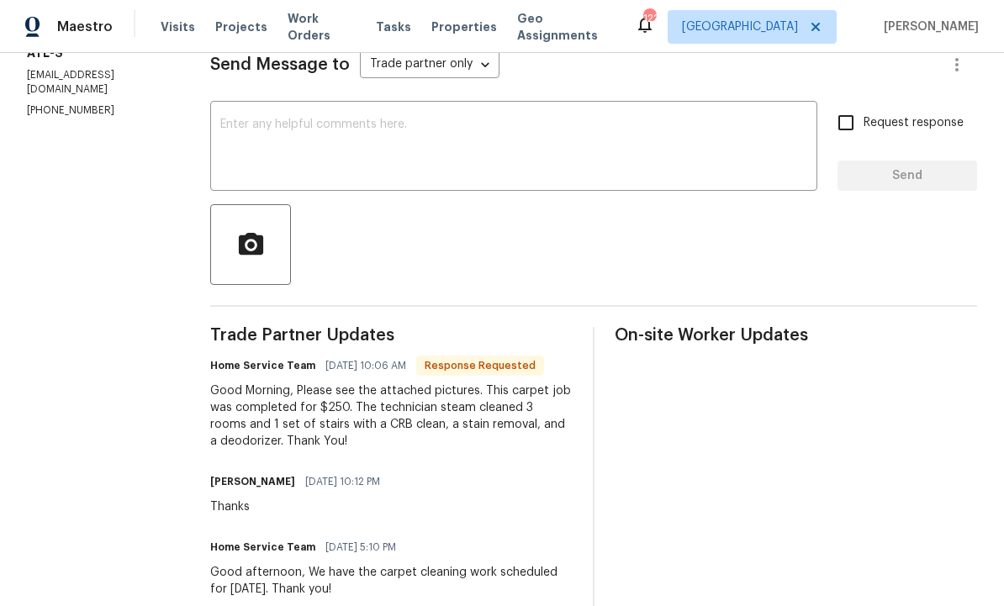
click at [371, 165] on textarea at bounding box center [513, 148] width 587 height 59
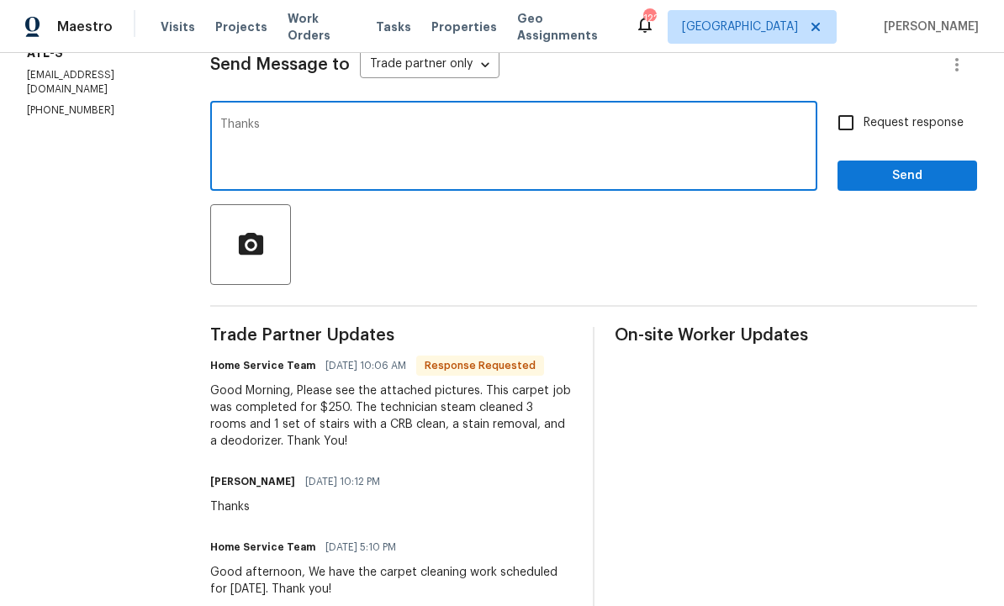
type textarea "Thanks"
click at [933, 179] on span "Send" at bounding box center [907, 176] width 113 height 21
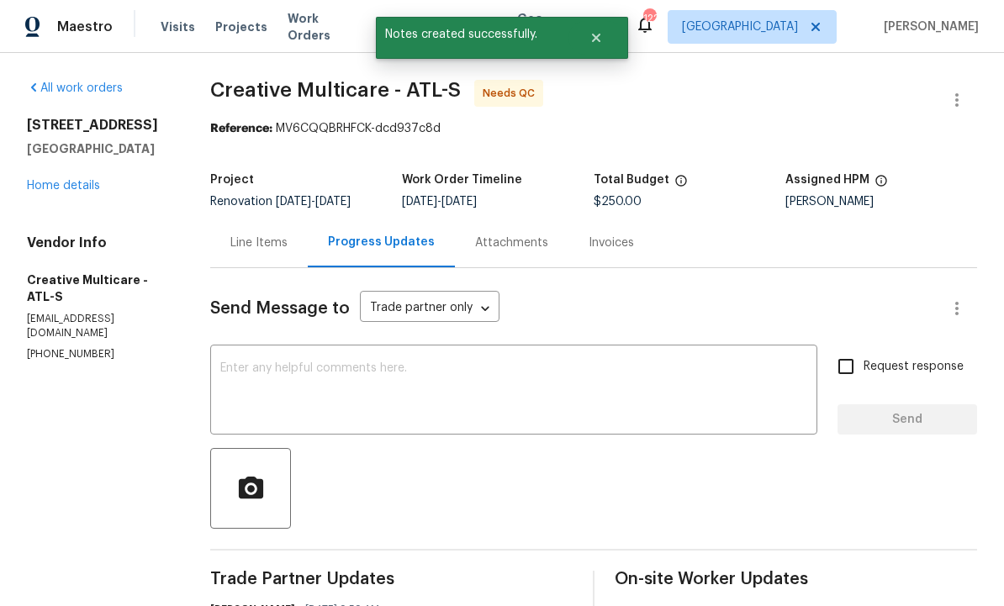
click at [288, 251] on div "Line Items" at bounding box center [258, 243] width 57 height 17
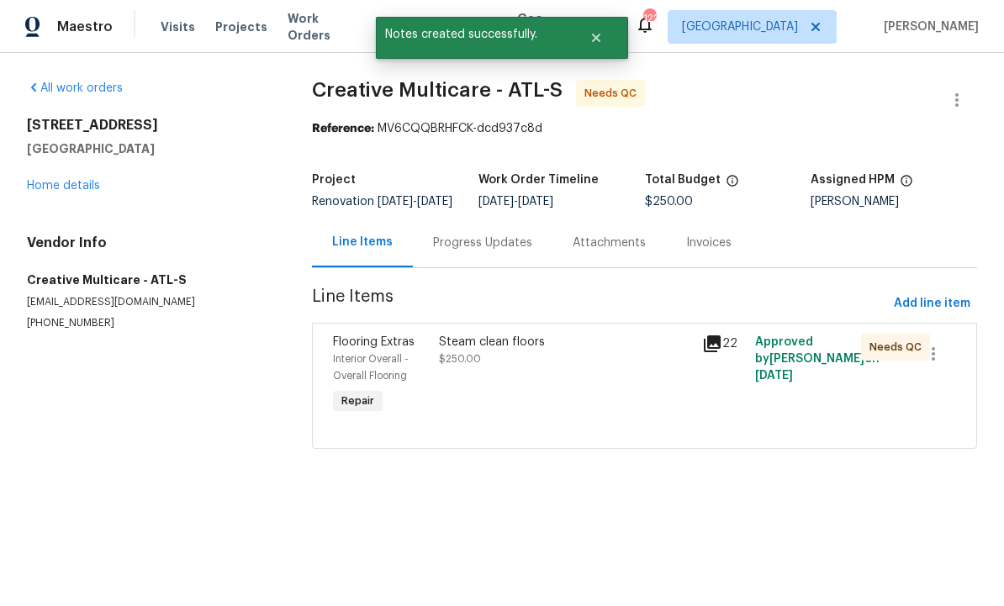
click at [464, 386] on div "Steam clean floors $250.00" at bounding box center [566, 376] width 264 height 94
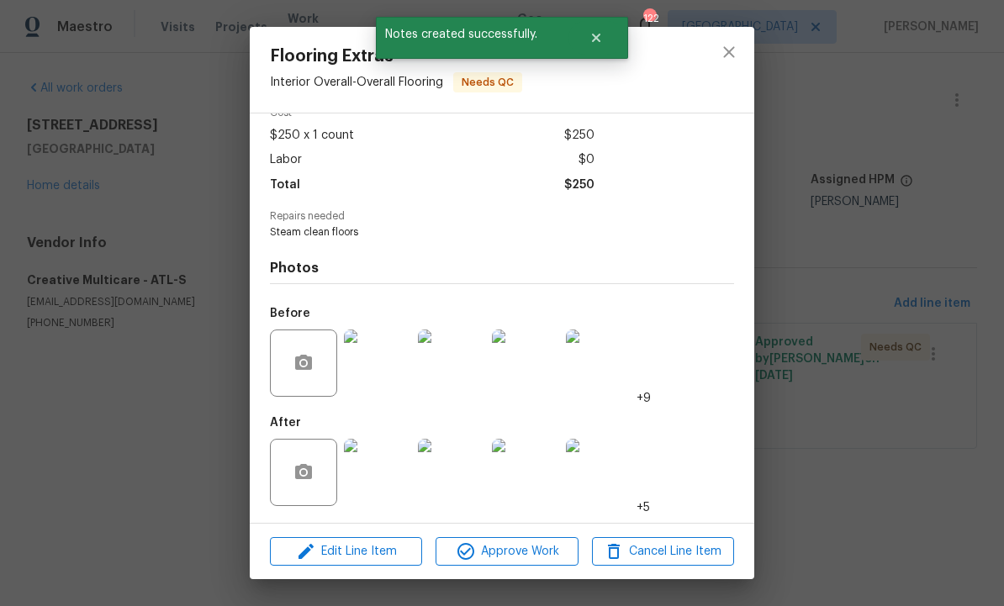
scroll to position [88, 0]
click at [504, 550] on span "Approve Work" at bounding box center [507, 552] width 132 height 21
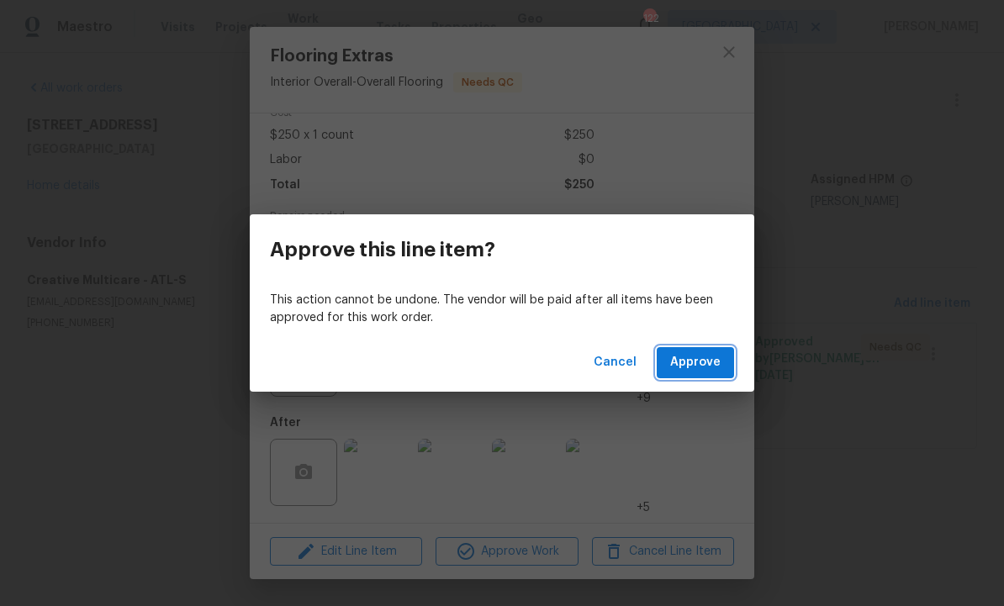
click at [710, 366] on span "Approve" at bounding box center [695, 362] width 50 height 21
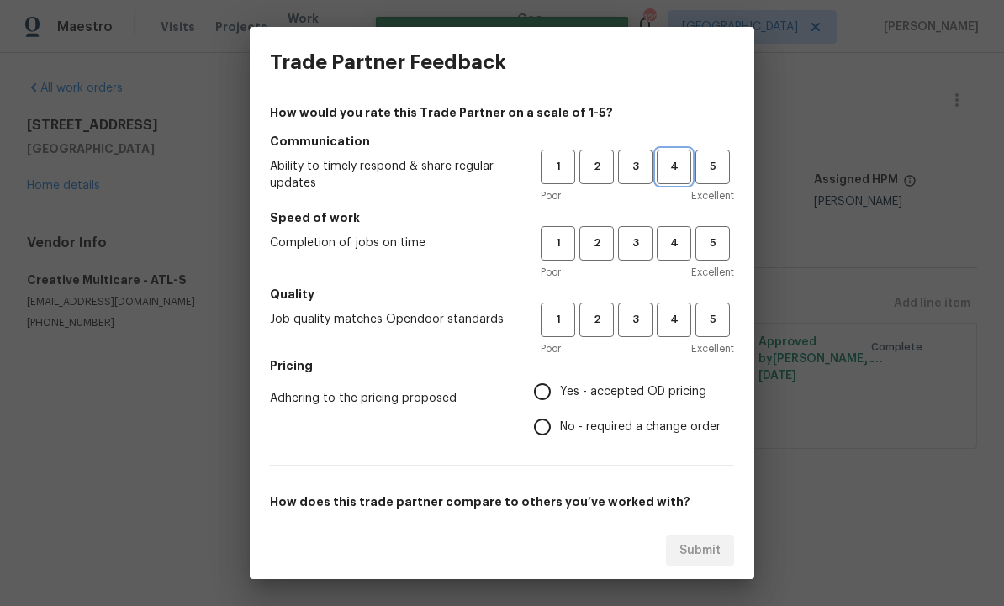
click at [677, 177] on button "4" at bounding box center [674, 167] width 34 height 34
click at [674, 240] on span "4" at bounding box center [674, 243] width 31 height 19
click at [673, 332] on button "4" at bounding box center [674, 320] width 34 height 34
click at [543, 394] on input "Yes - accepted OD pricing" at bounding box center [542, 391] width 35 height 35
radio input "true"
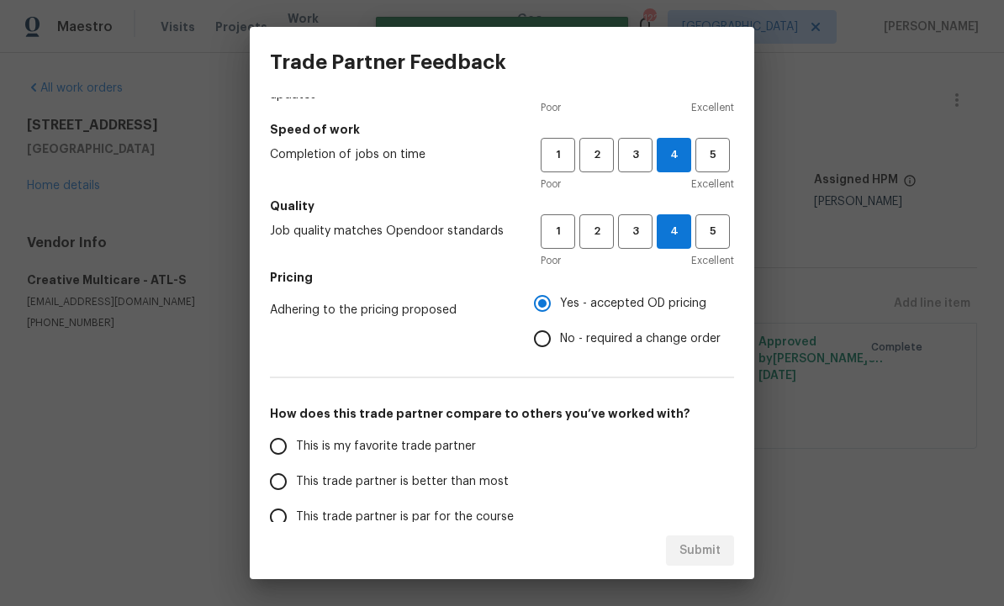
scroll to position [115, 0]
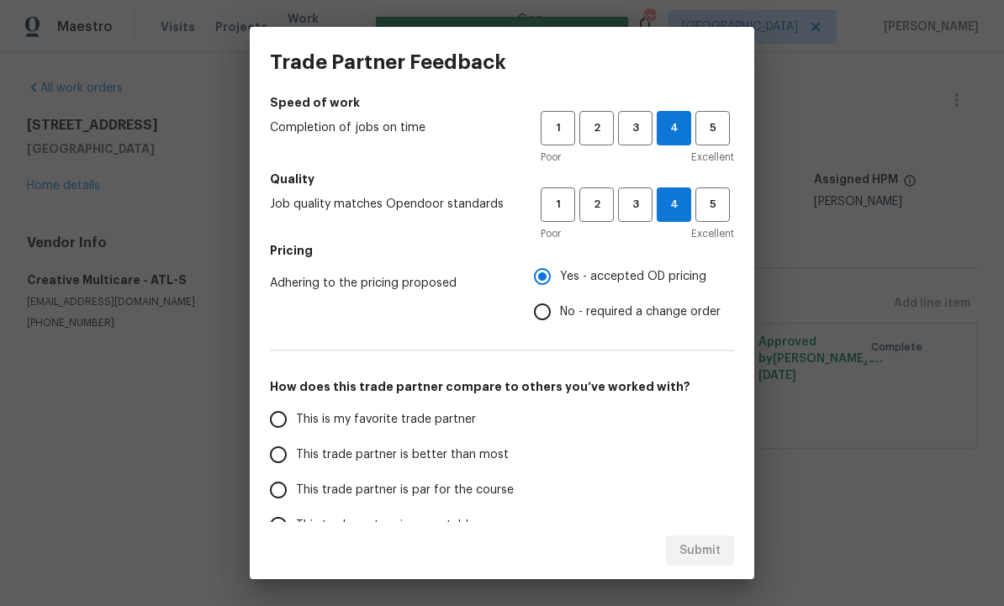
click at [288, 448] on input "This trade partner is better than most" at bounding box center [278, 454] width 35 height 35
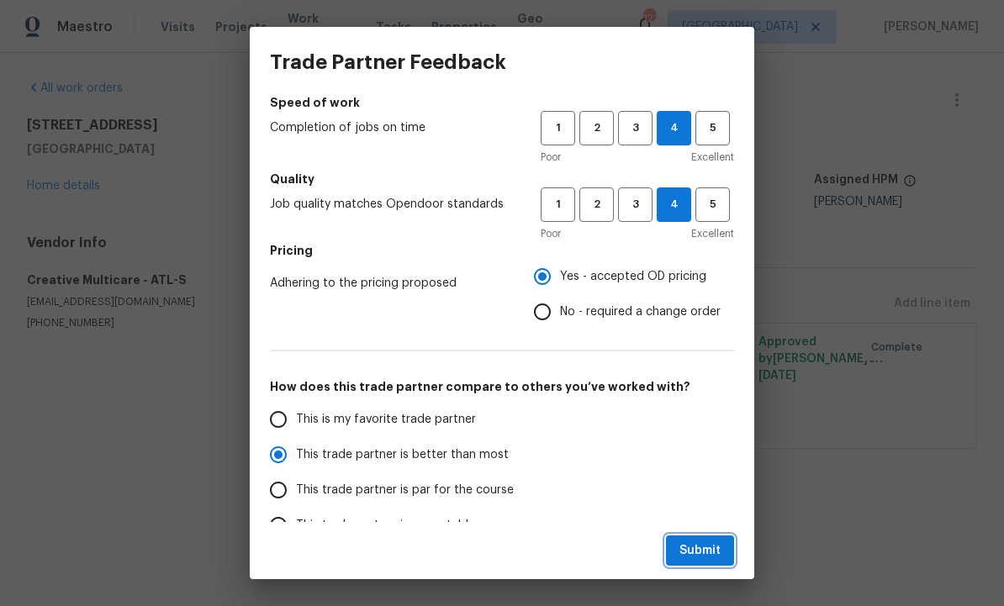
click at [715, 553] on span "Submit" at bounding box center [700, 551] width 41 height 21
radio input "true"
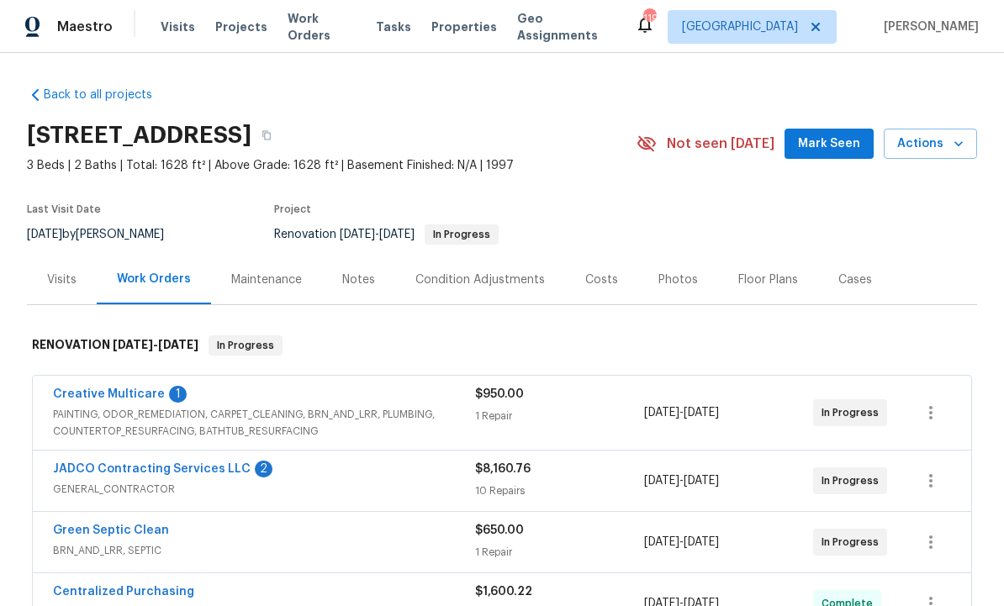
click at [838, 144] on span "Mark Seen" at bounding box center [829, 144] width 62 height 21
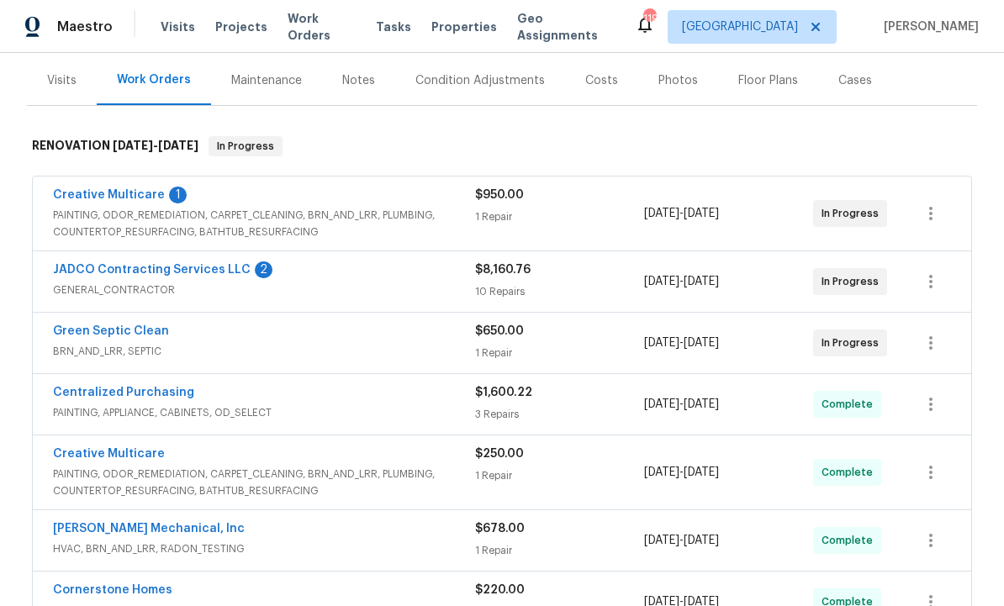
scroll to position [199, 0]
click at [193, 259] on div "JADCO Contracting Services LLC 2 GENERAL_CONTRACTOR $8,160.76 10 Repairs [DATE]…" at bounding box center [502, 282] width 939 height 61
click at [126, 192] on link "Creative Multicare" at bounding box center [109, 196] width 112 height 12
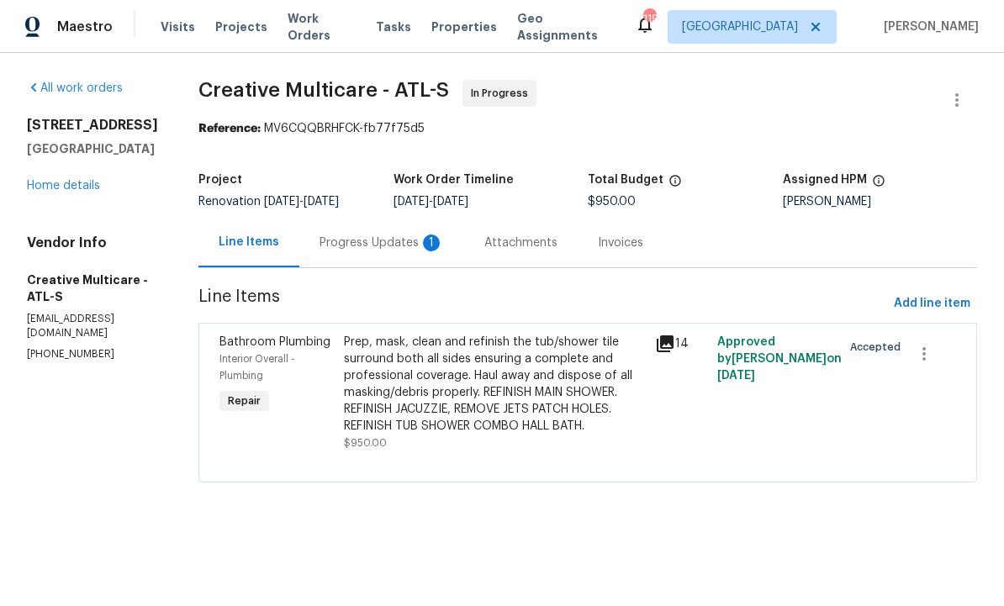
click at [428, 251] on div "Progress Updates 1" at bounding box center [382, 243] width 124 height 17
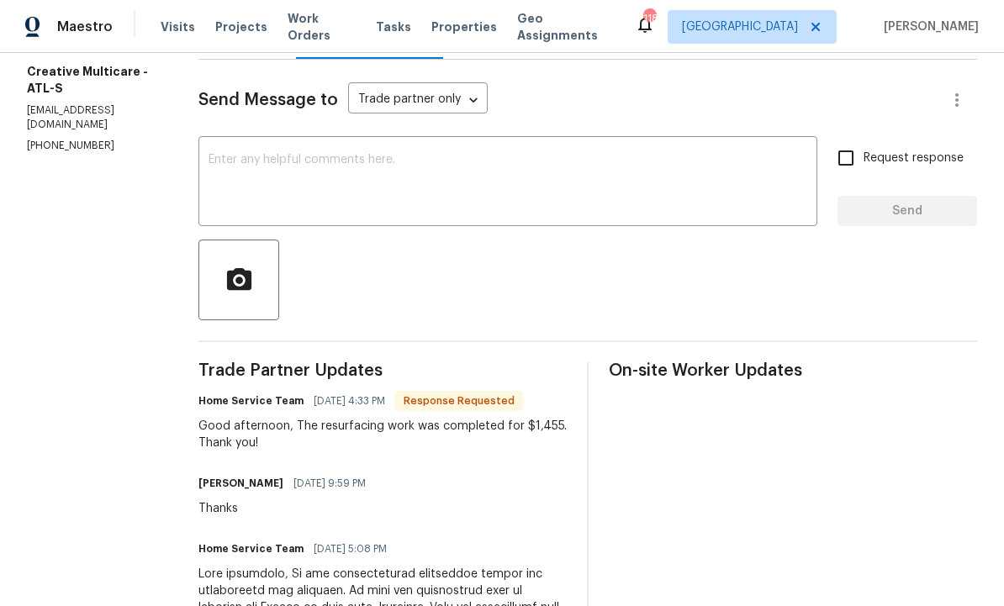
scroll to position [207, 0]
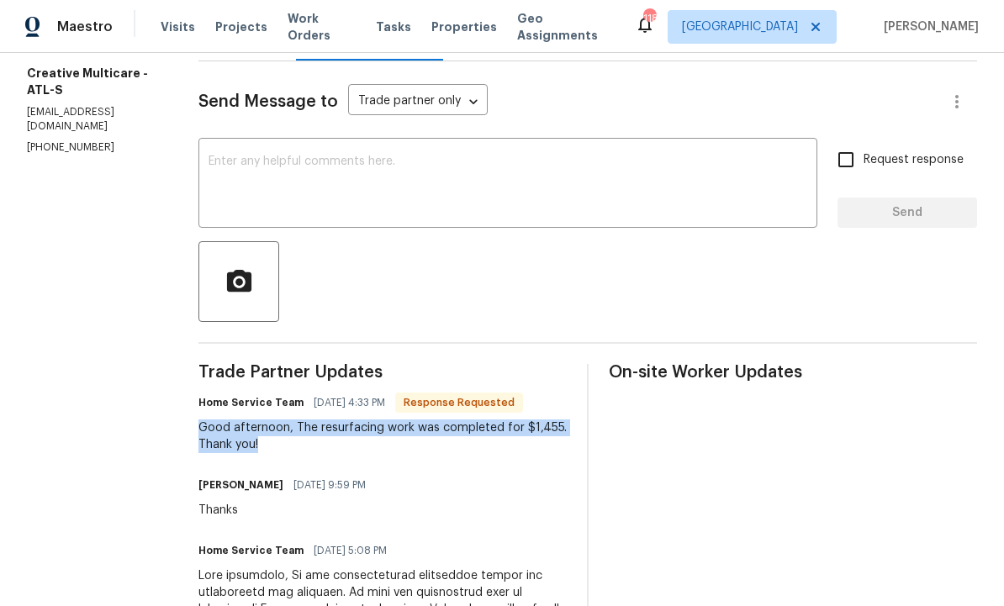
copy div "Good afternoon, The resurfacing work was completed for $1,455. Thank you!"
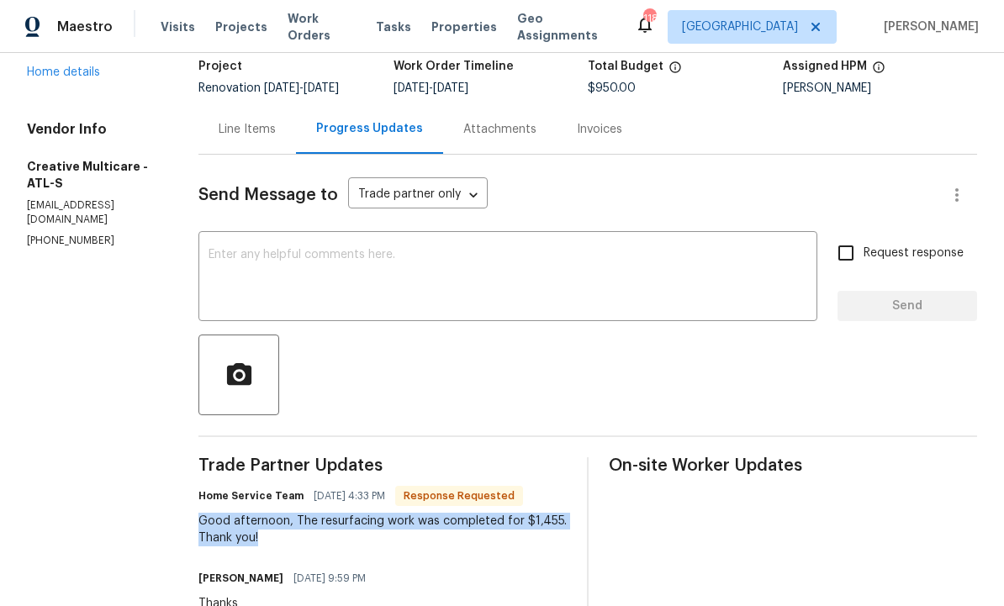
scroll to position [85, 0]
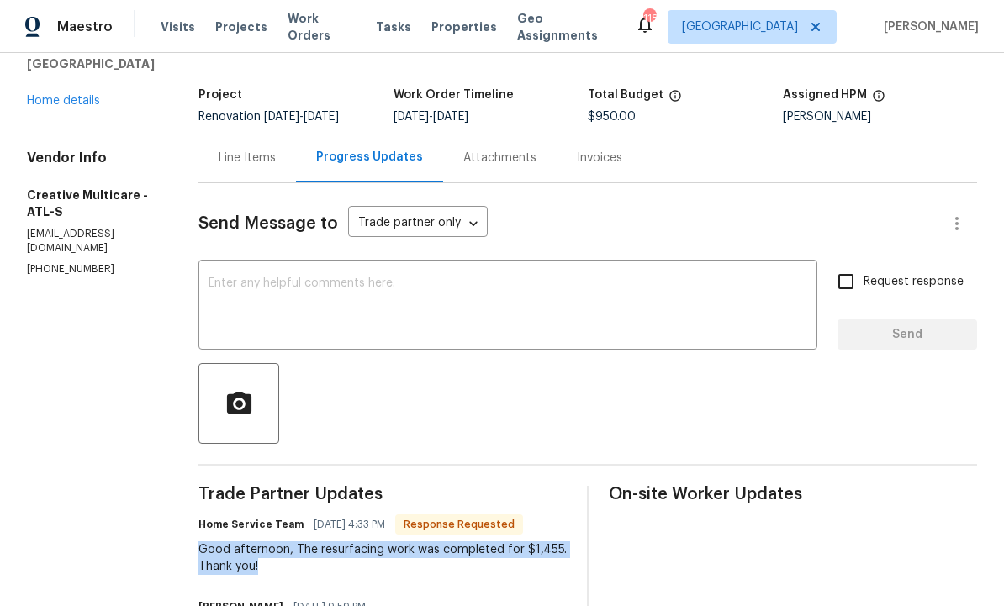
click at [276, 167] on div "Line Items" at bounding box center [247, 158] width 57 height 17
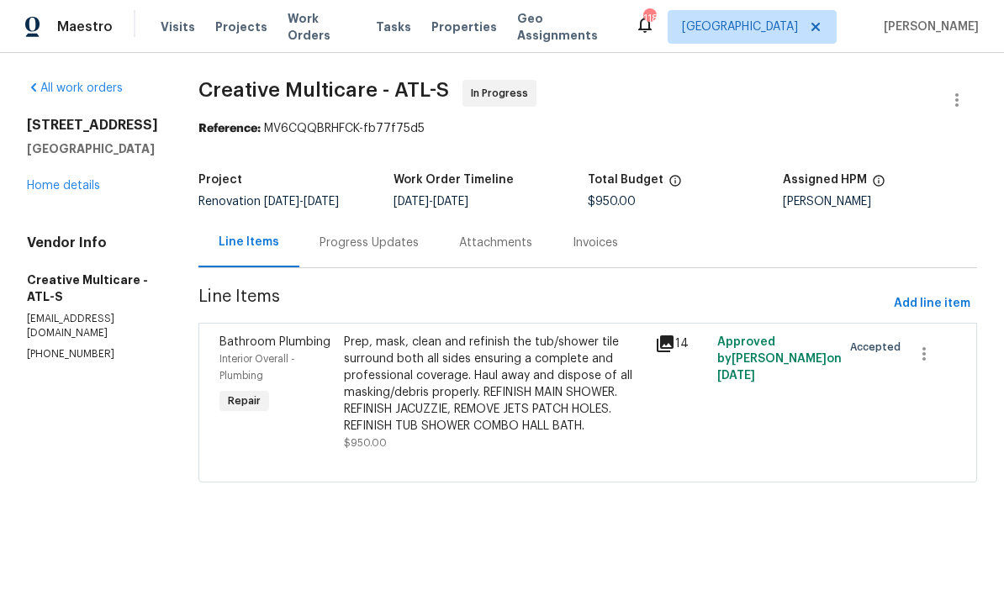
click at [537, 415] on div "Prep, mask, clean and refinish the tub/shower tile surround both all sides ensu…" at bounding box center [494, 384] width 301 height 101
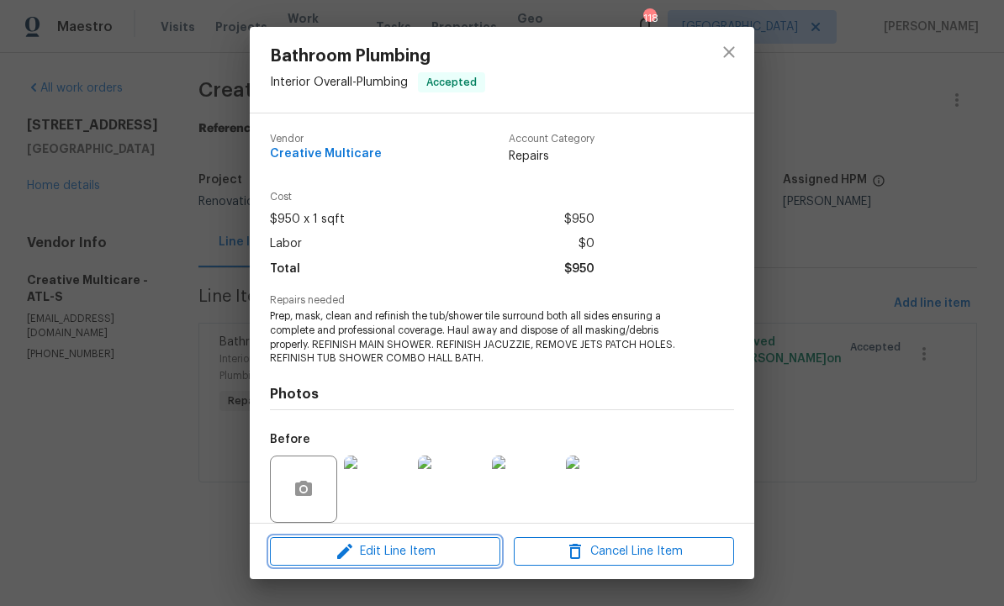
click at [421, 548] on span "Edit Line Item" at bounding box center [385, 552] width 220 height 21
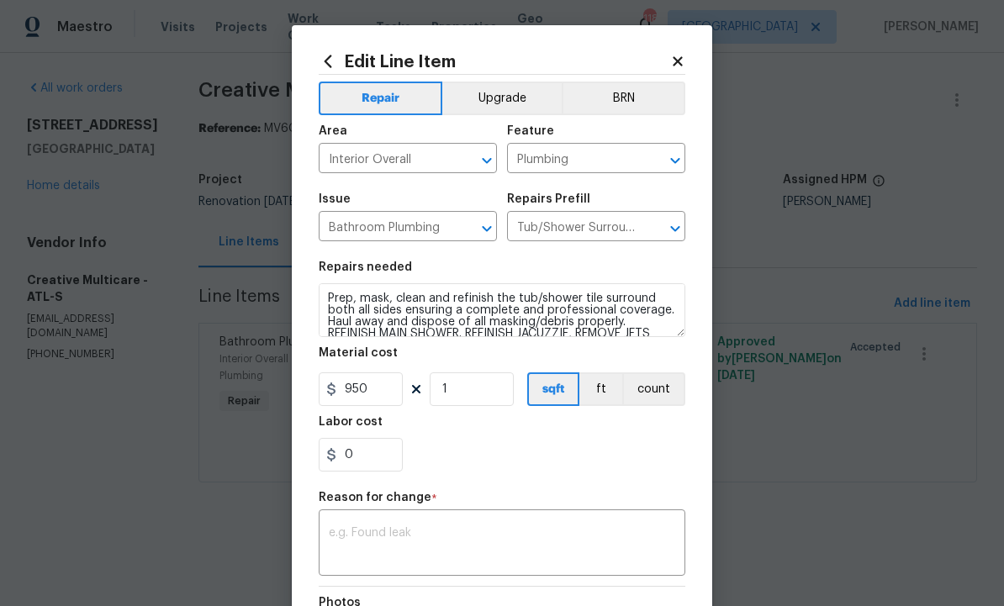
click at [455, 549] on textarea at bounding box center [502, 544] width 347 height 35
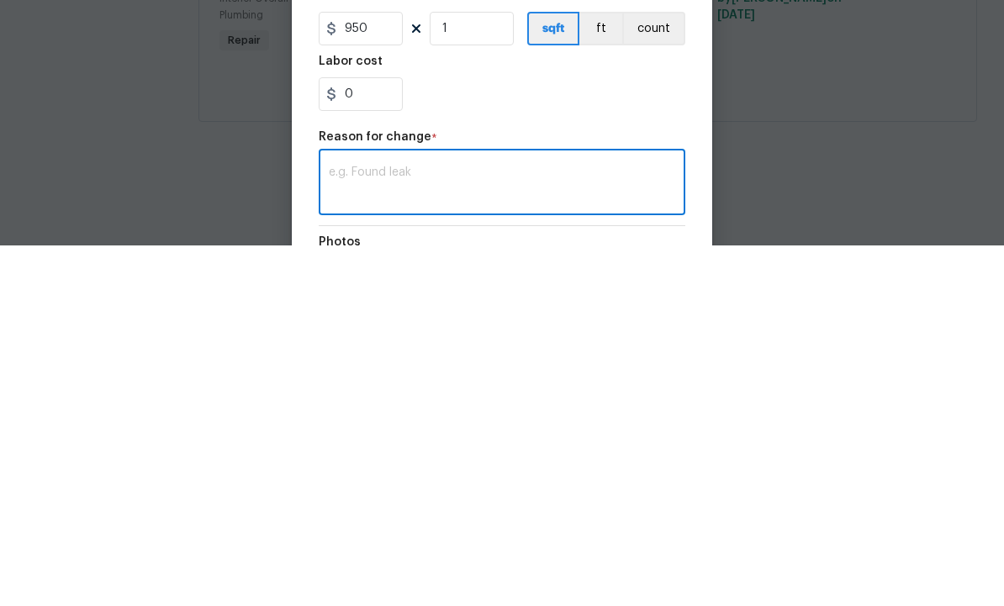
click at [416, 527] on textarea at bounding box center [502, 544] width 347 height 35
paste textarea "Good afternoon, The resurfacing work was completed for $1,455. Thank you!"
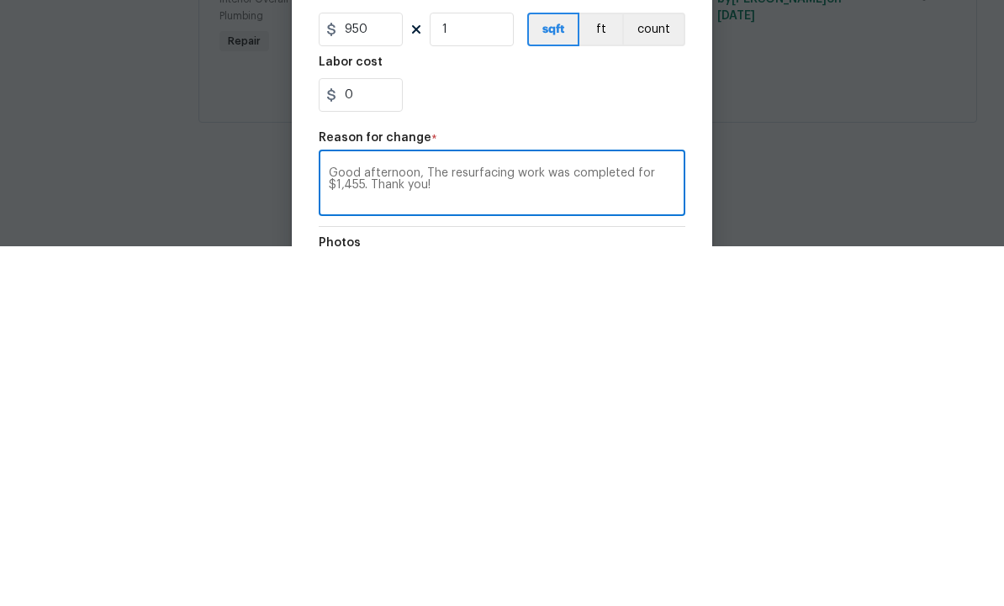
scroll to position [0, 0]
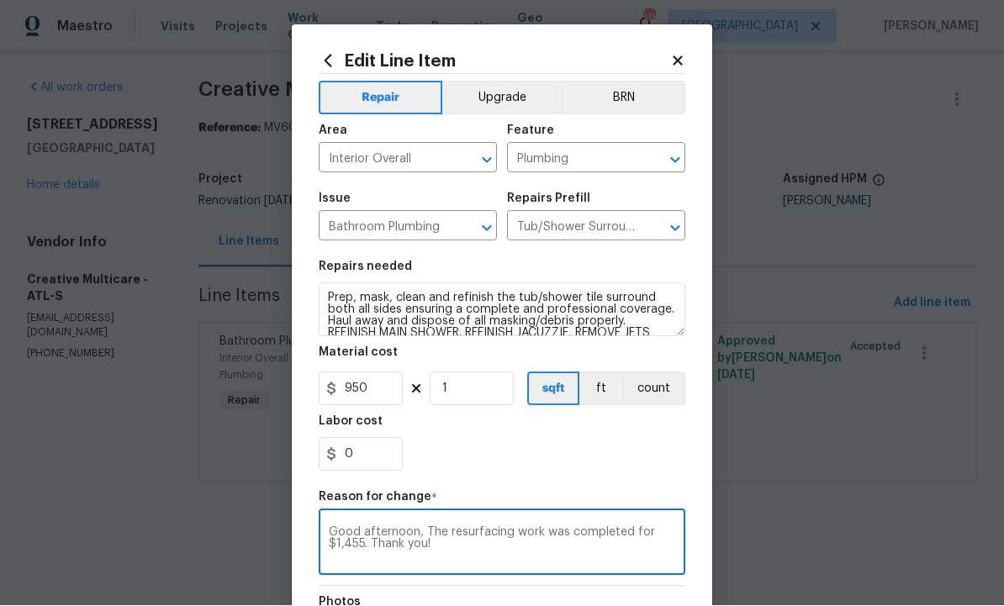
type textarea "Good afternoon, The resurfacing work was completed for $1,455. Thank you!"
click at [376, 389] on input "950" at bounding box center [361, 390] width 84 height 34
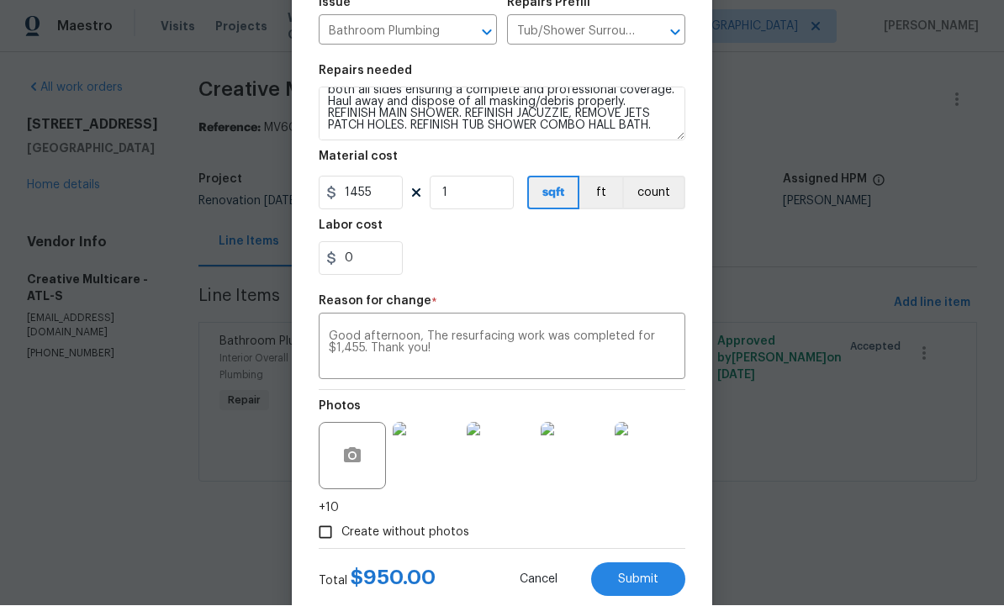
scroll to position [197, 0]
type input "1455"
click at [641, 572] on button "Submit" at bounding box center [638, 580] width 94 height 34
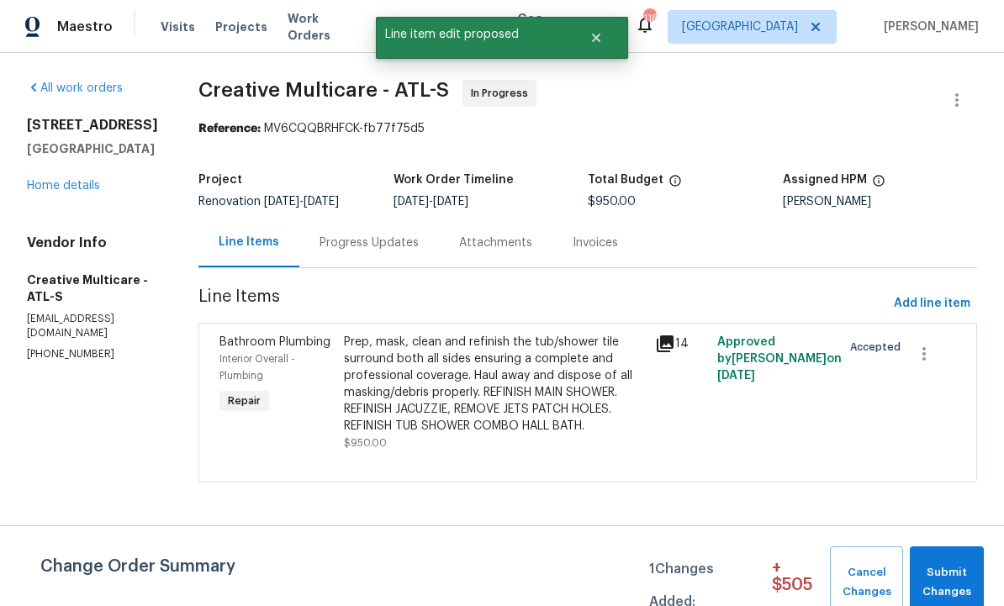
scroll to position [0, 0]
click at [949, 574] on span "Submit Changes" at bounding box center [947, 583] width 57 height 39
